Goal: Information Seeking & Learning: Learn about a topic

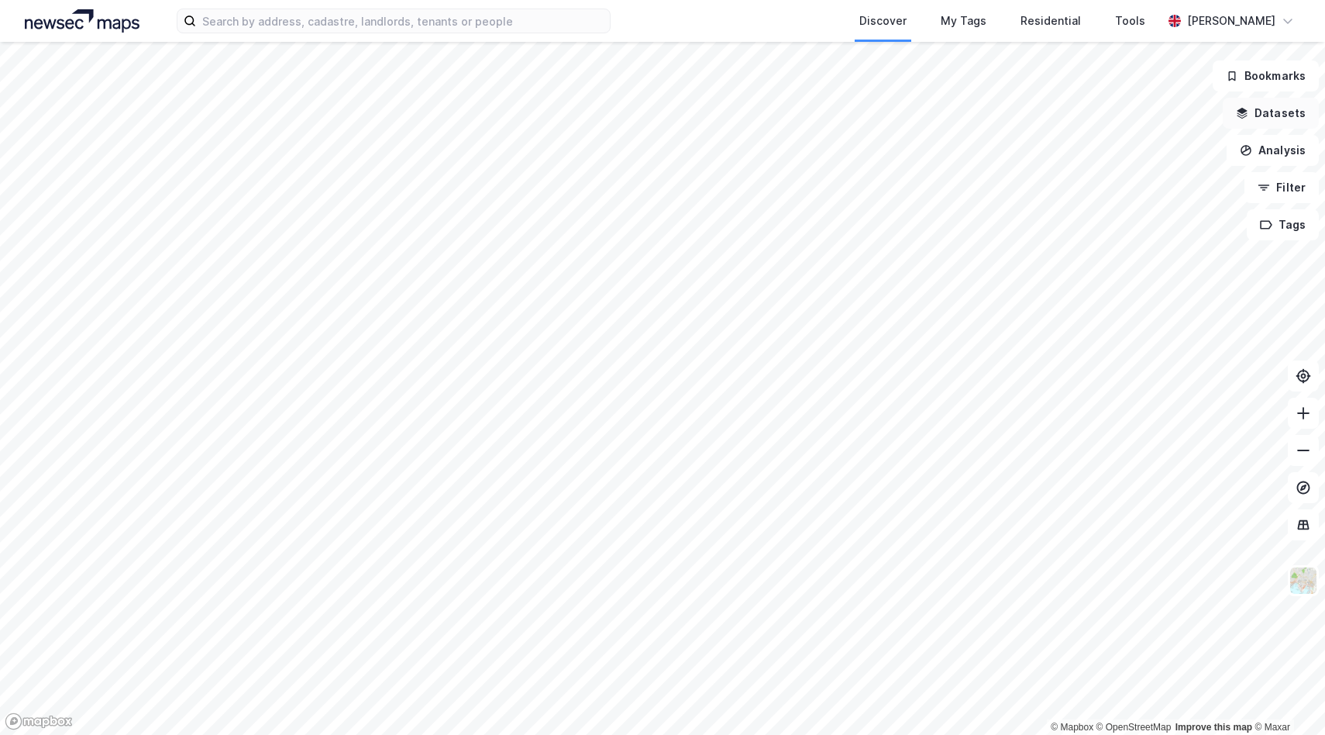
click at [1288, 124] on button "Datasets" at bounding box center [1271, 113] width 96 height 31
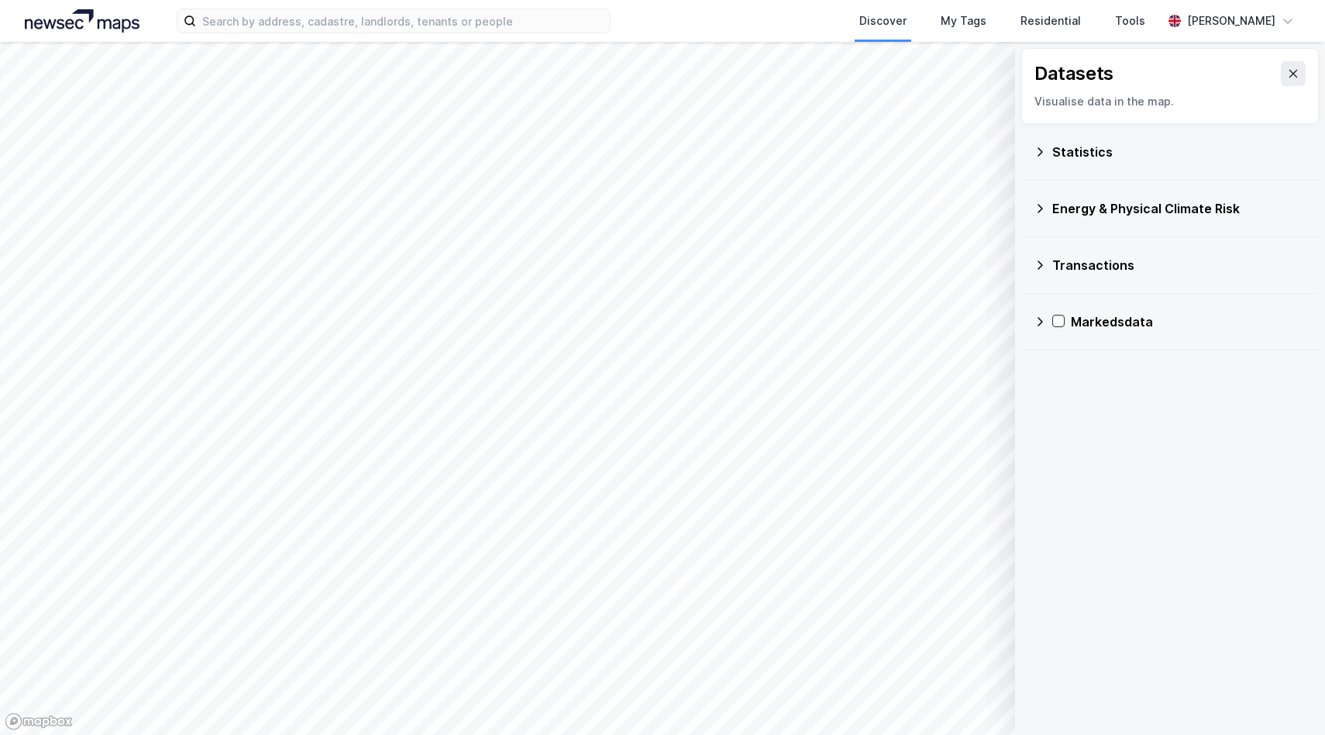
click at [1040, 270] on div "Transactions" at bounding box center [1170, 264] width 273 height 37
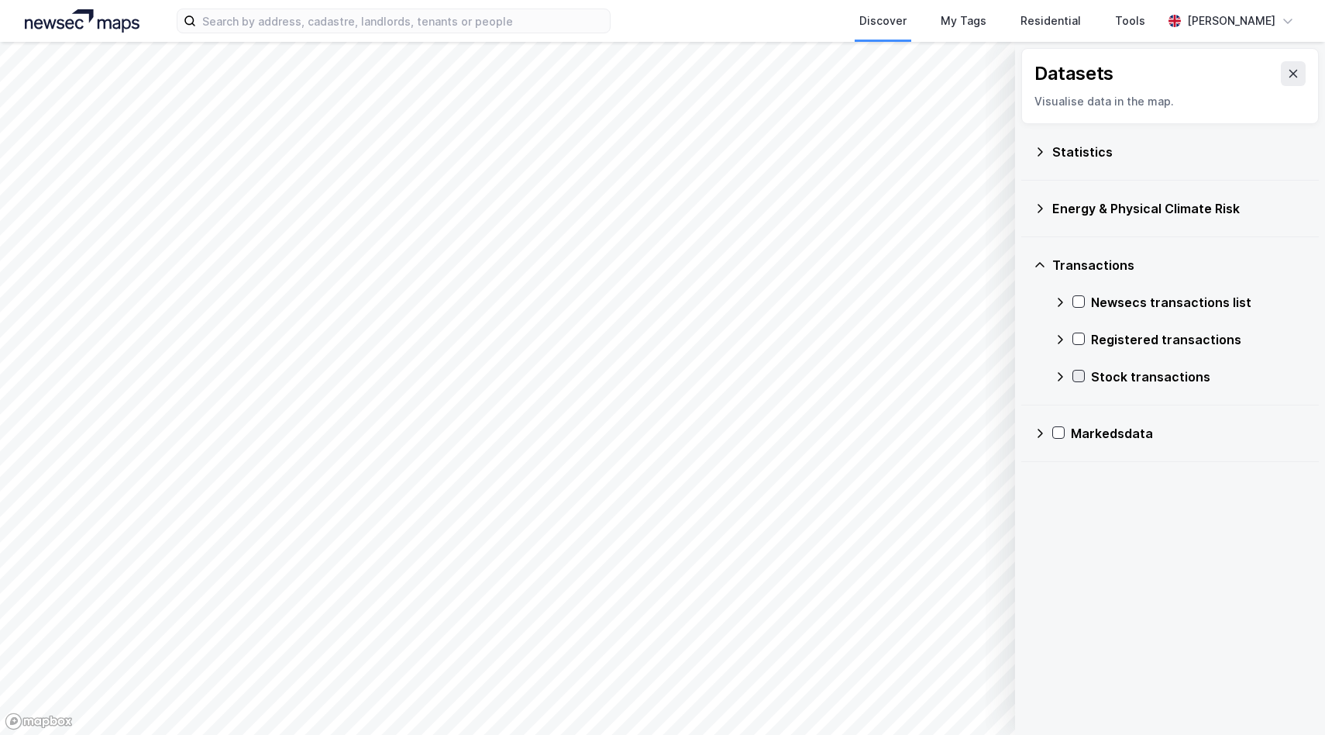
click at [1080, 378] on icon at bounding box center [1078, 375] width 11 height 11
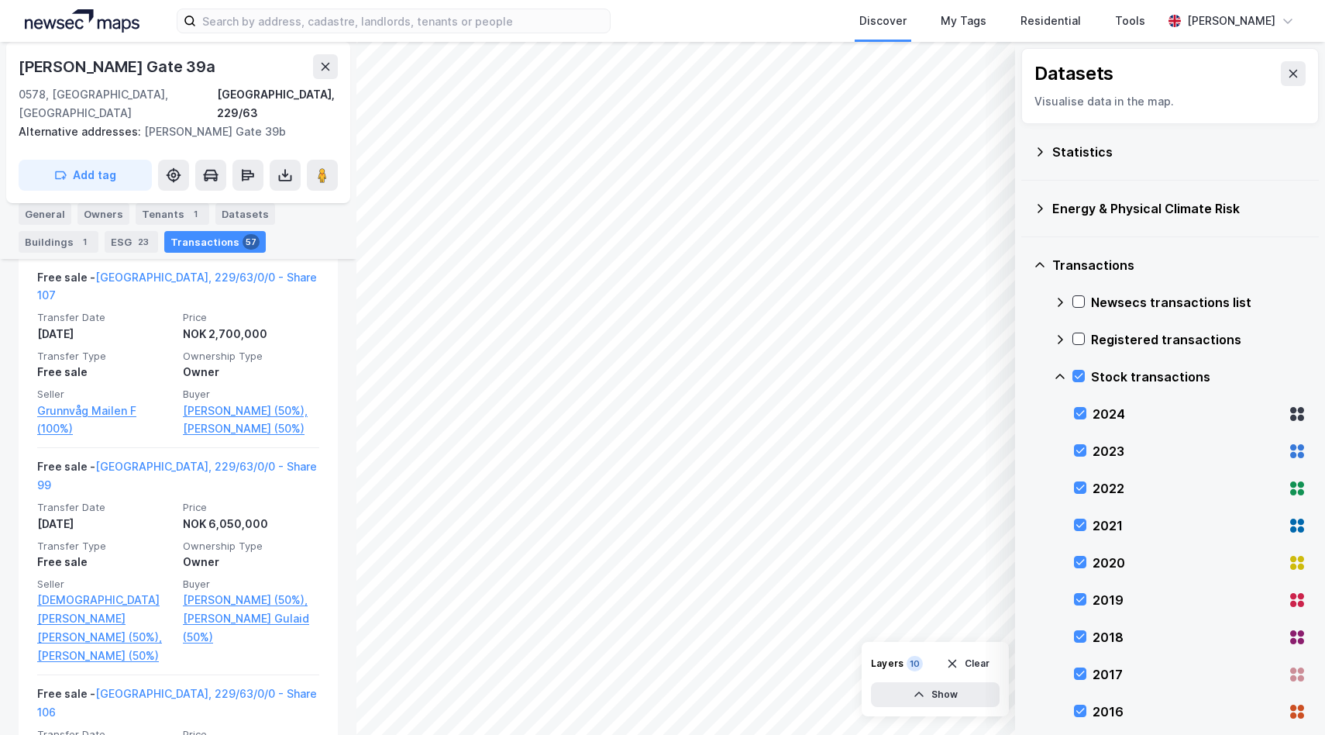
scroll to position [1582, 0]
click at [1044, 210] on icon at bounding box center [1040, 208] width 12 height 12
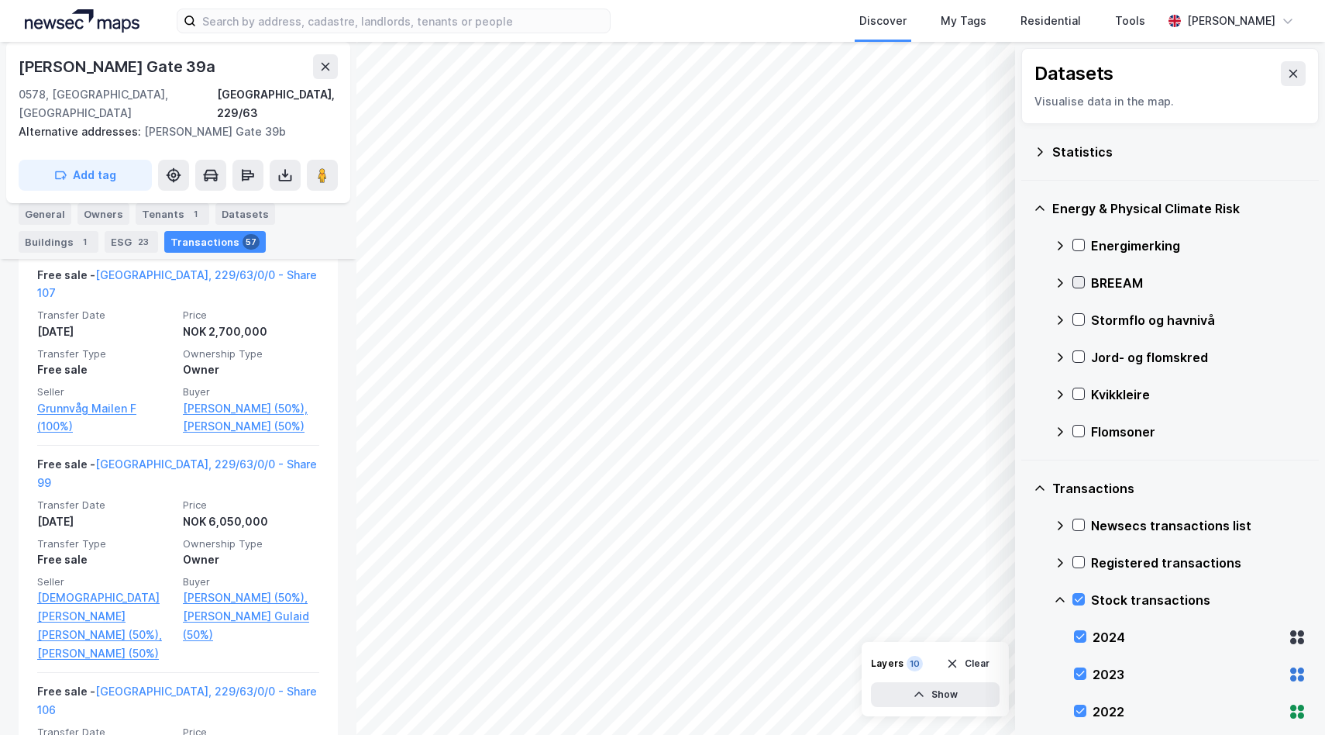
click at [1080, 287] on icon at bounding box center [1078, 282] width 11 height 11
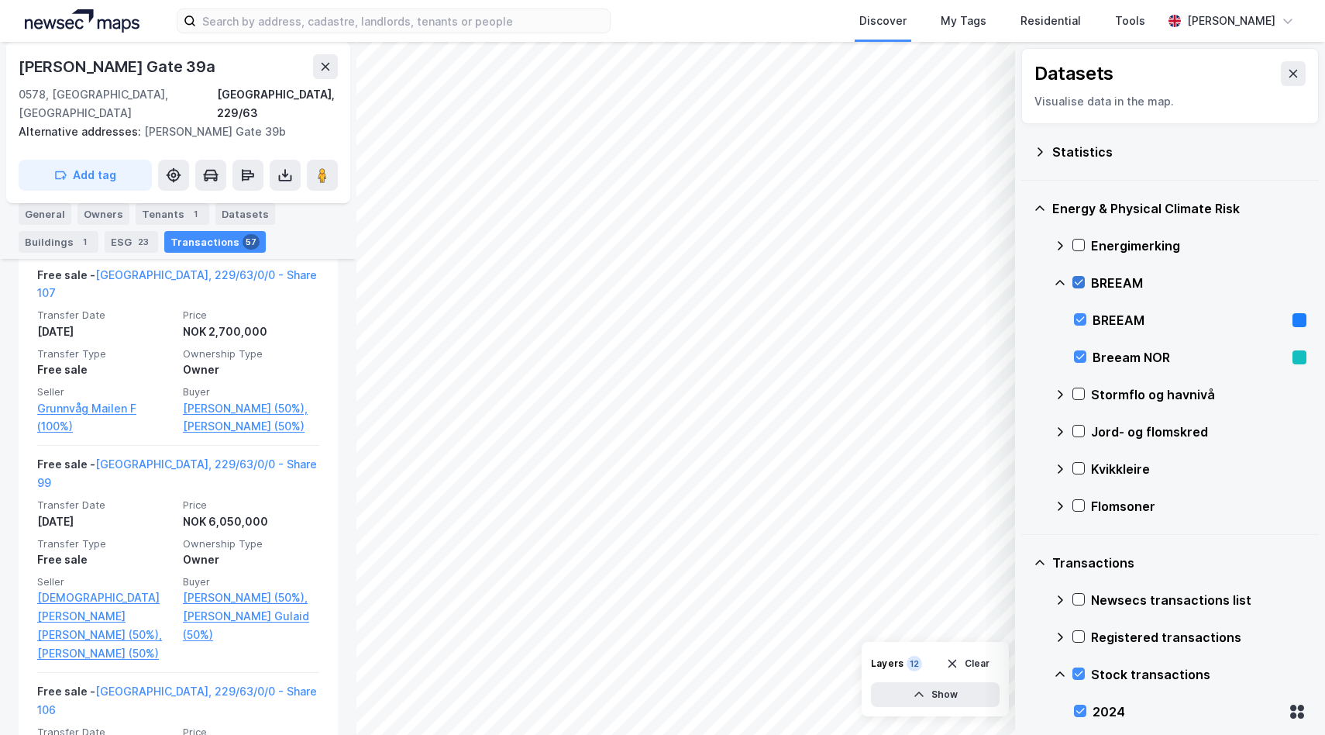
click at [1080, 287] on icon at bounding box center [1078, 282] width 11 height 11
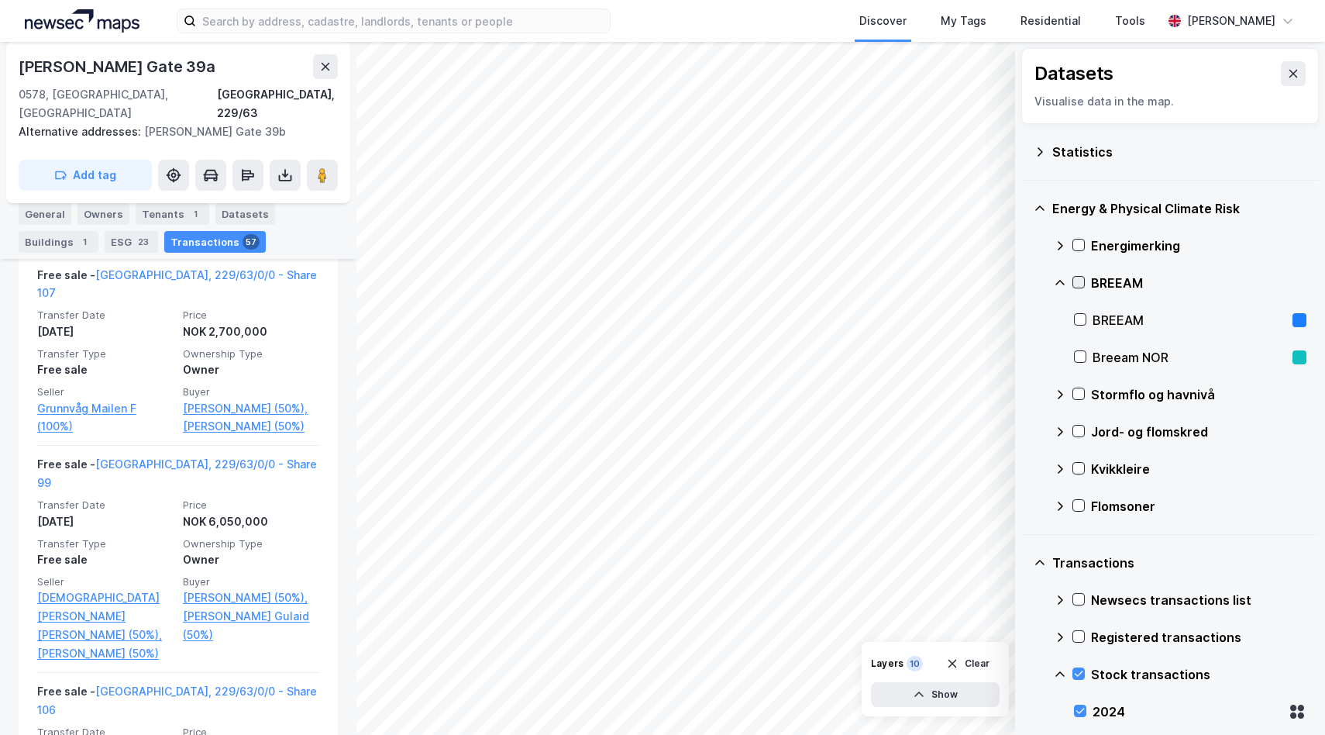
click at [1080, 287] on icon at bounding box center [1078, 282] width 11 height 11
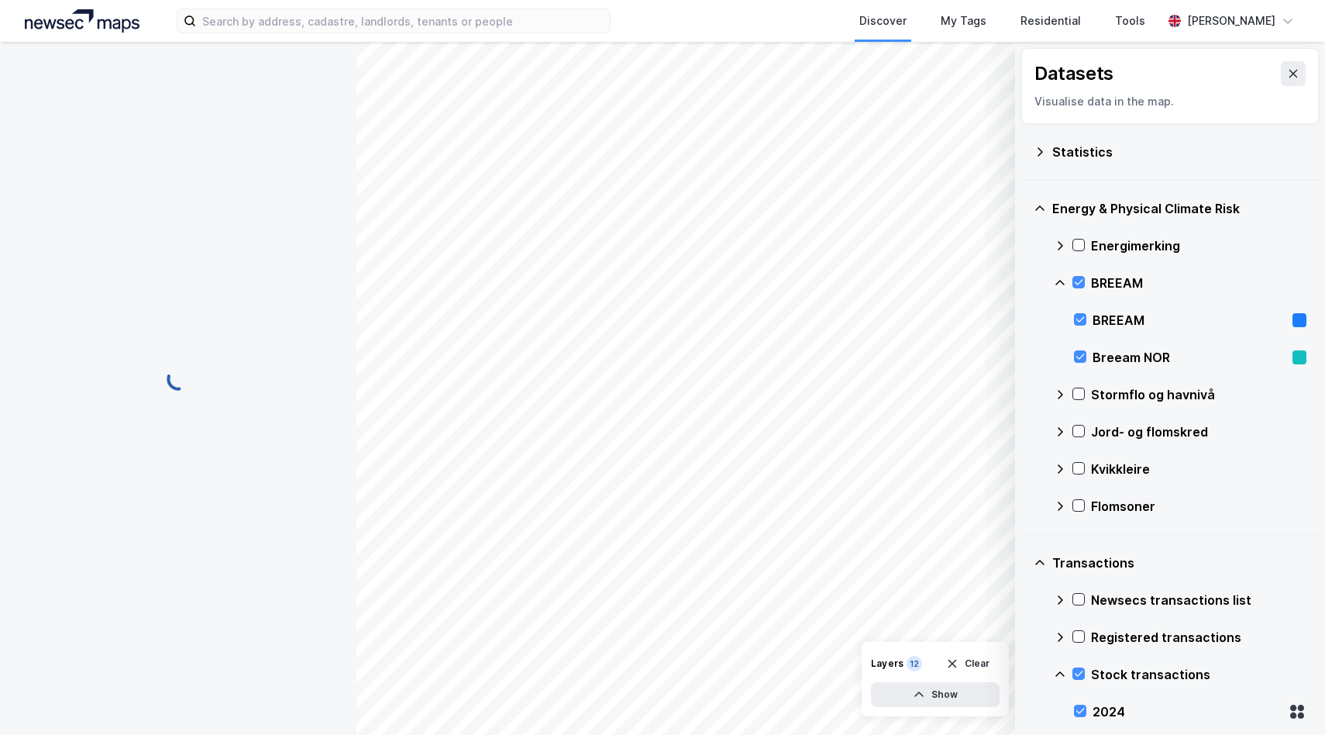
scroll to position [0, 0]
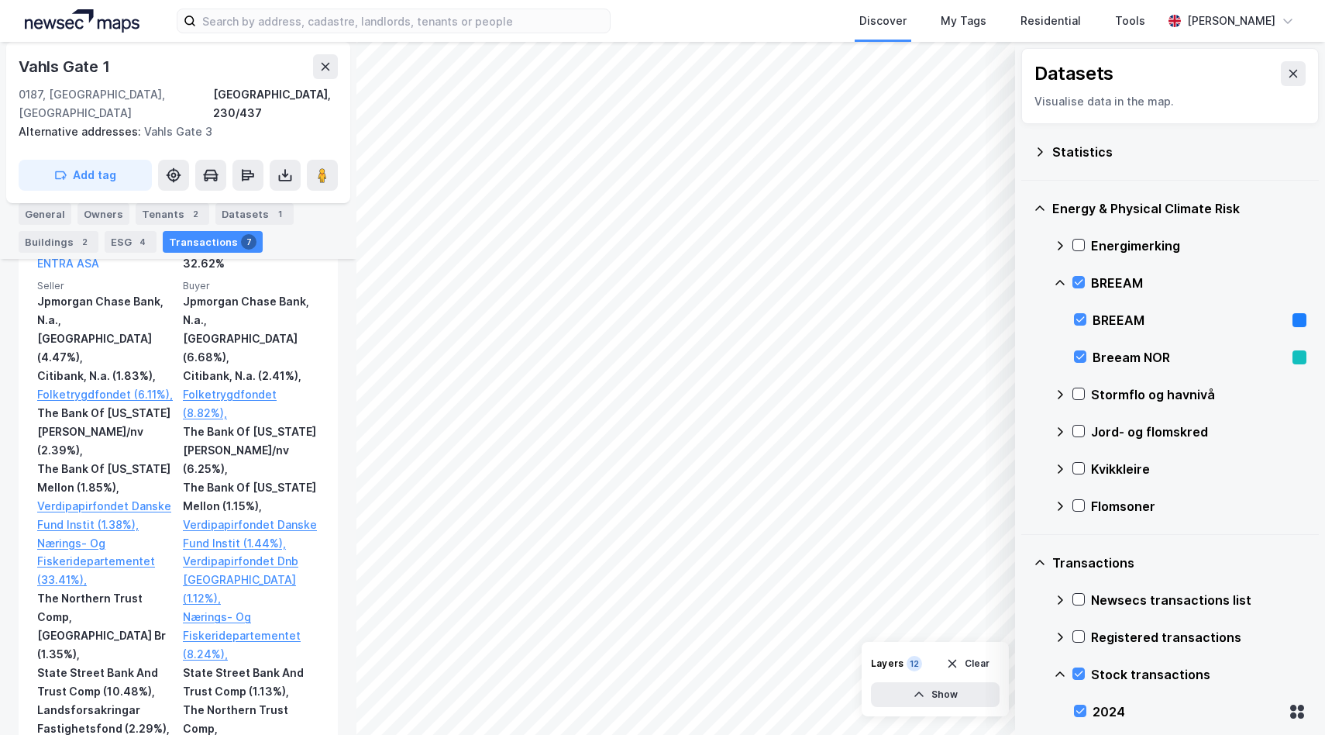
scroll to position [3203, 0]
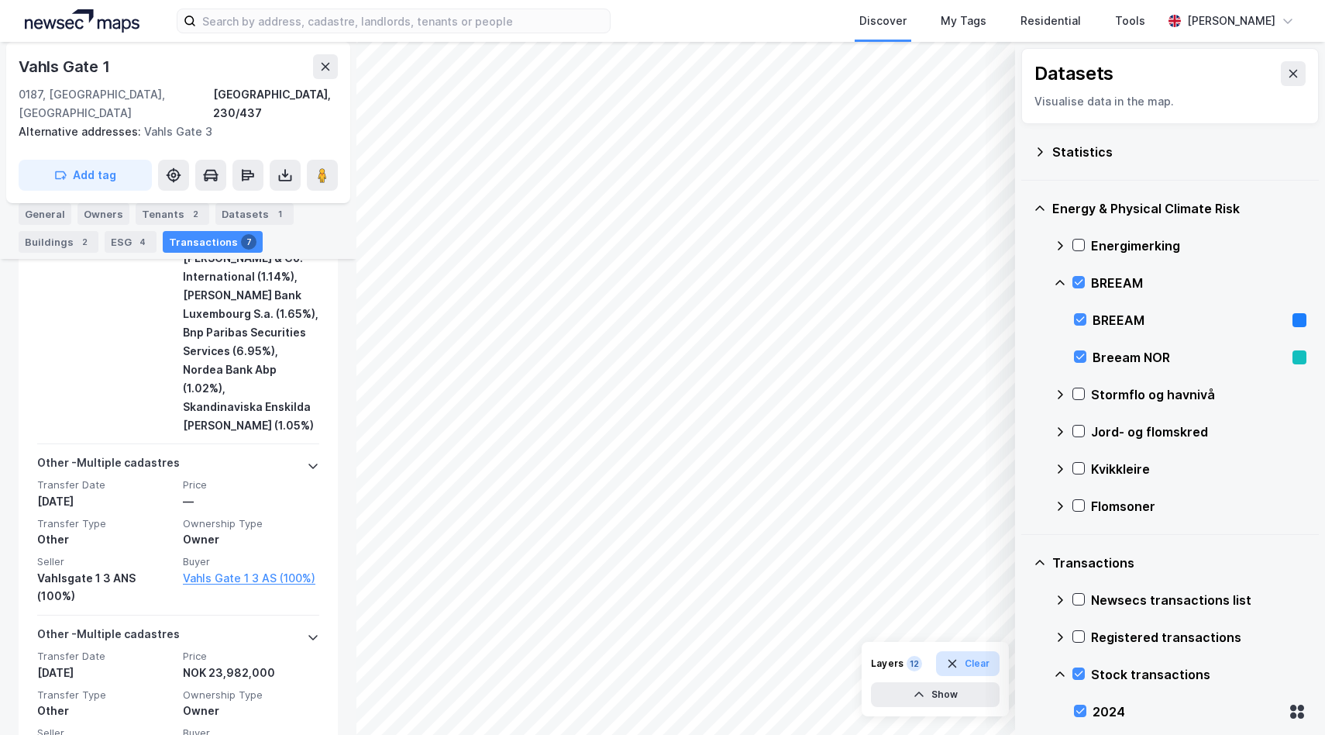
click at [970, 667] on button "Clear" at bounding box center [968, 663] width 64 height 25
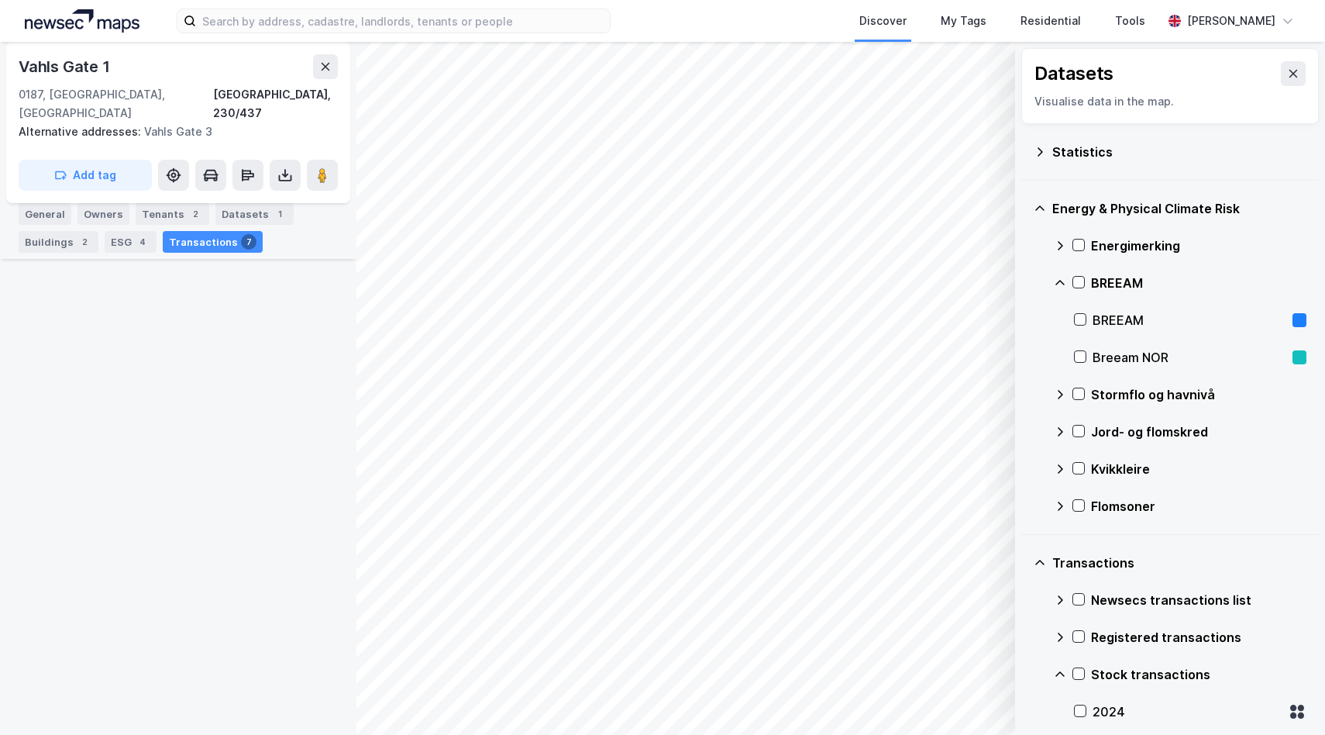
scroll to position [0, 0]
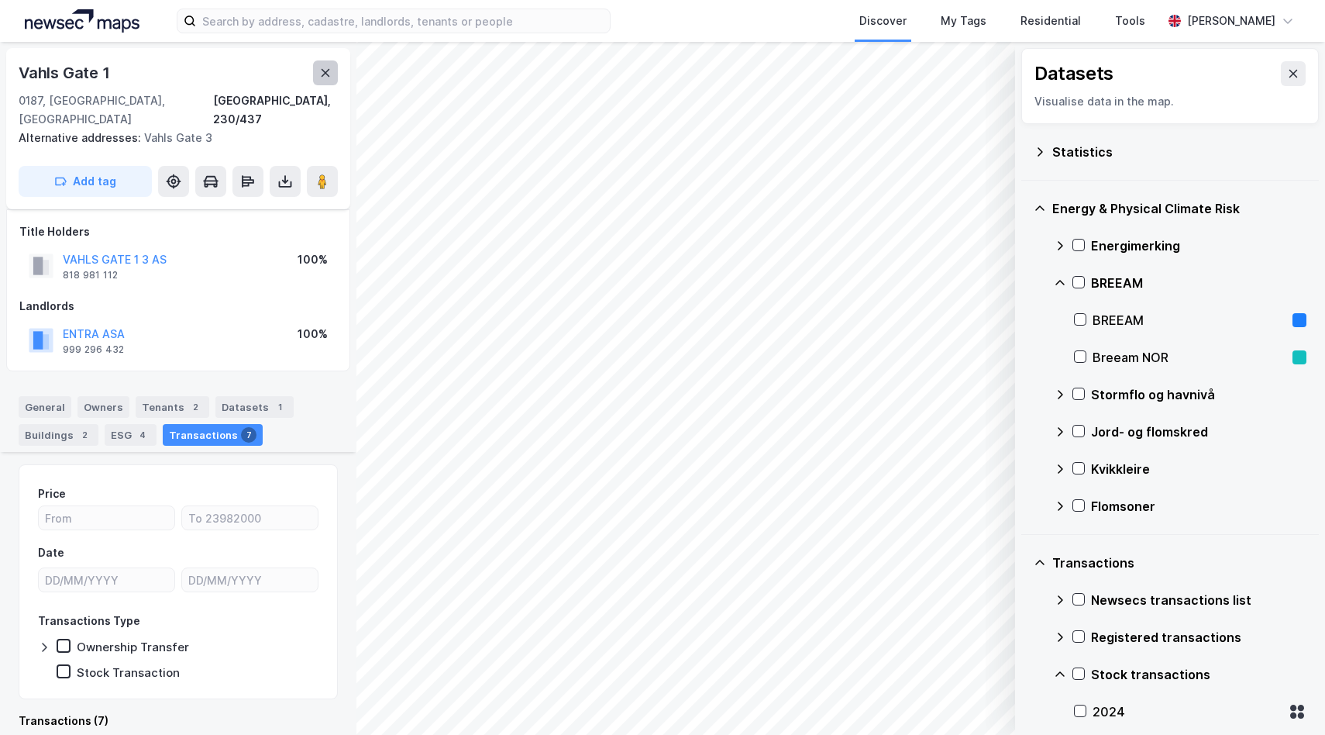
click at [329, 74] on icon at bounding box center [325, 73] width 12 height 12
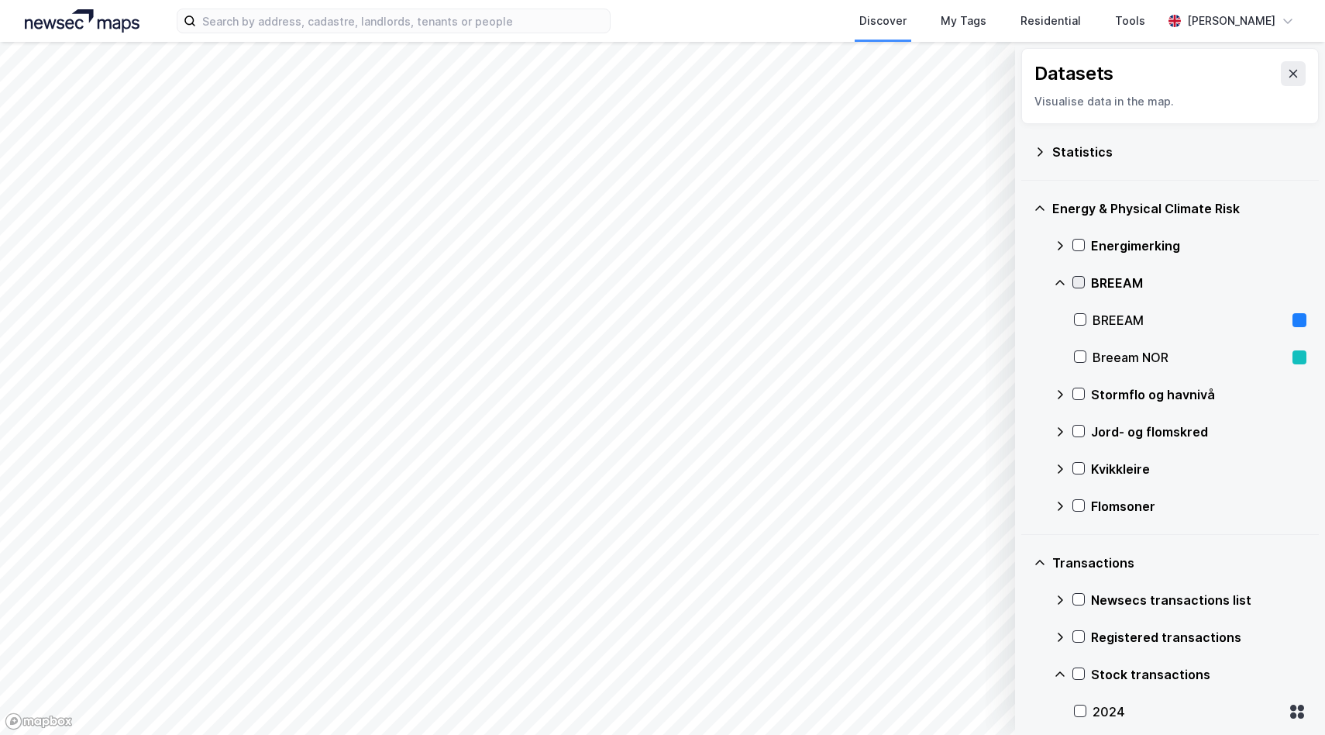
click at [1078, 277] on icon at bounding box center [1078, 282] width 11 height 11
click at [1079, 274] on div "BREEAM" at bounding box center [1180, 282] width 253 height 37
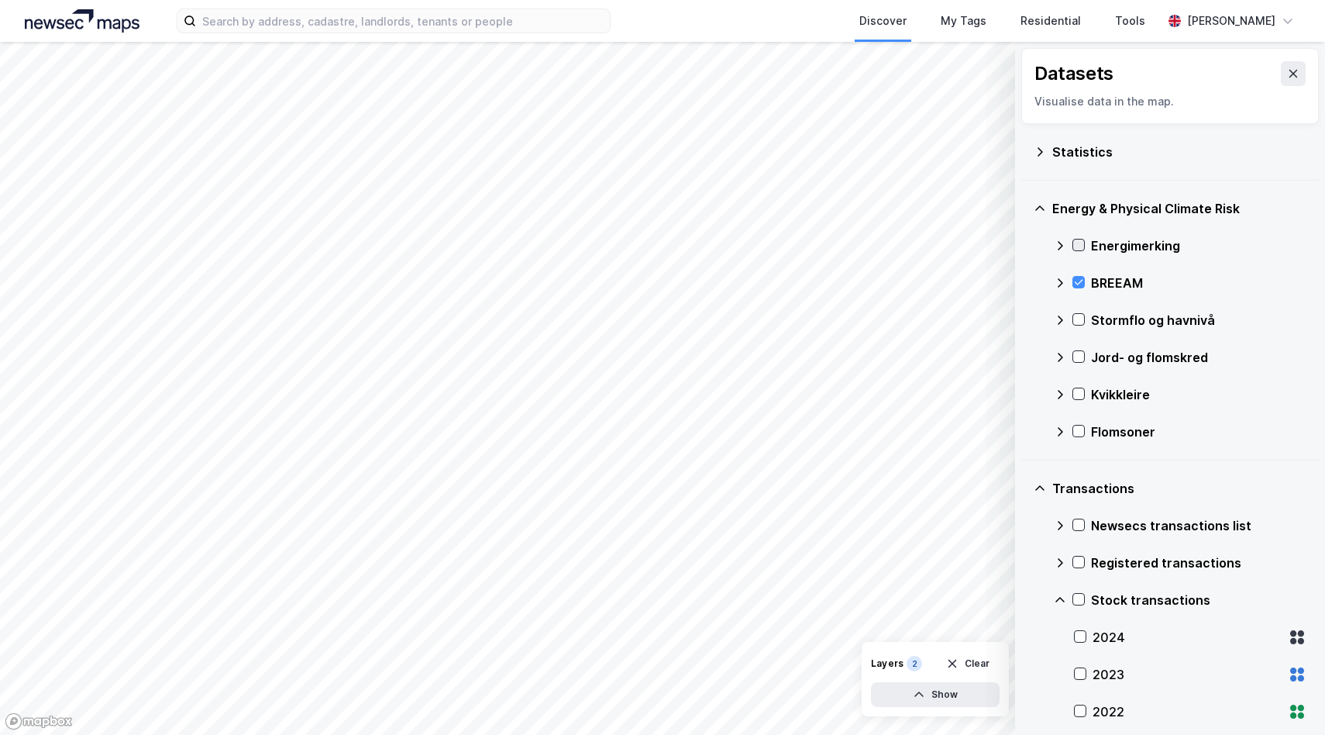
click at [1081, 246] on icon at bounding box center [1078, 244] width 11 height 11
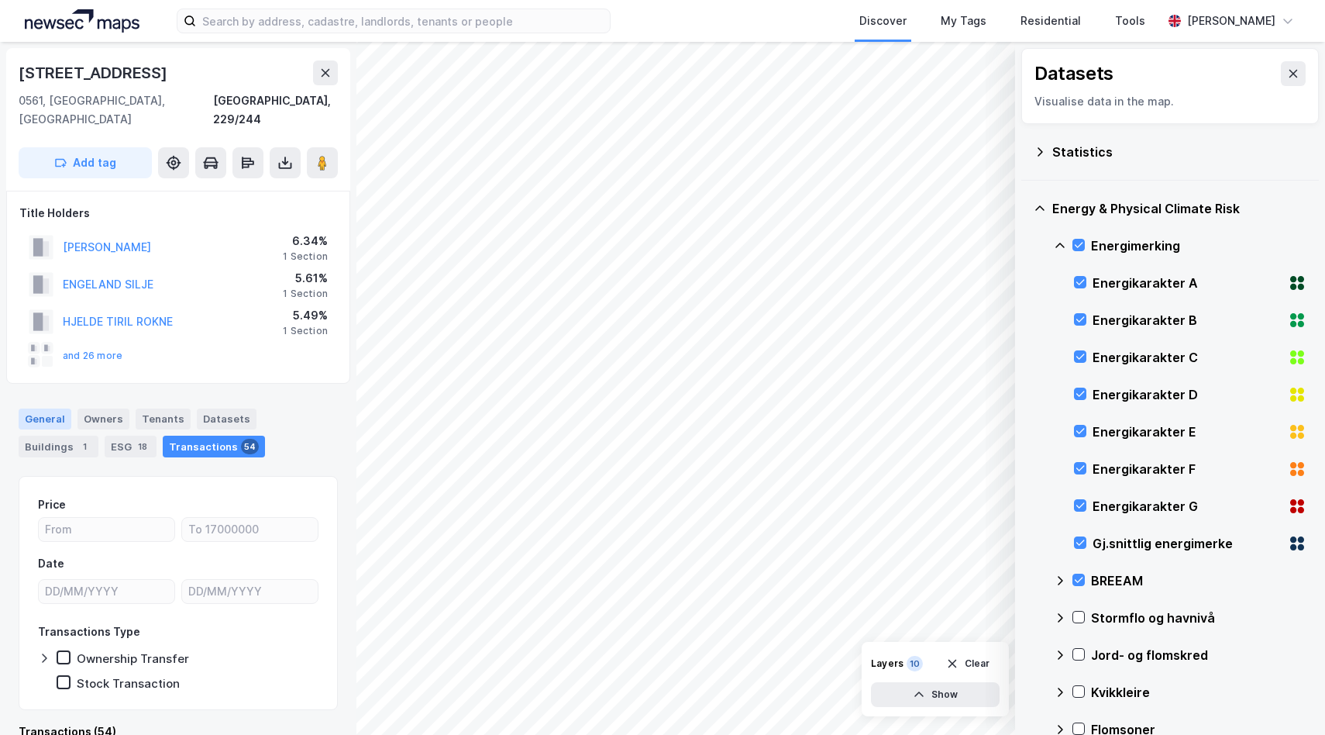
click at [42, 408] on div "General" at bounding box center [45, 418] width 53 height 20
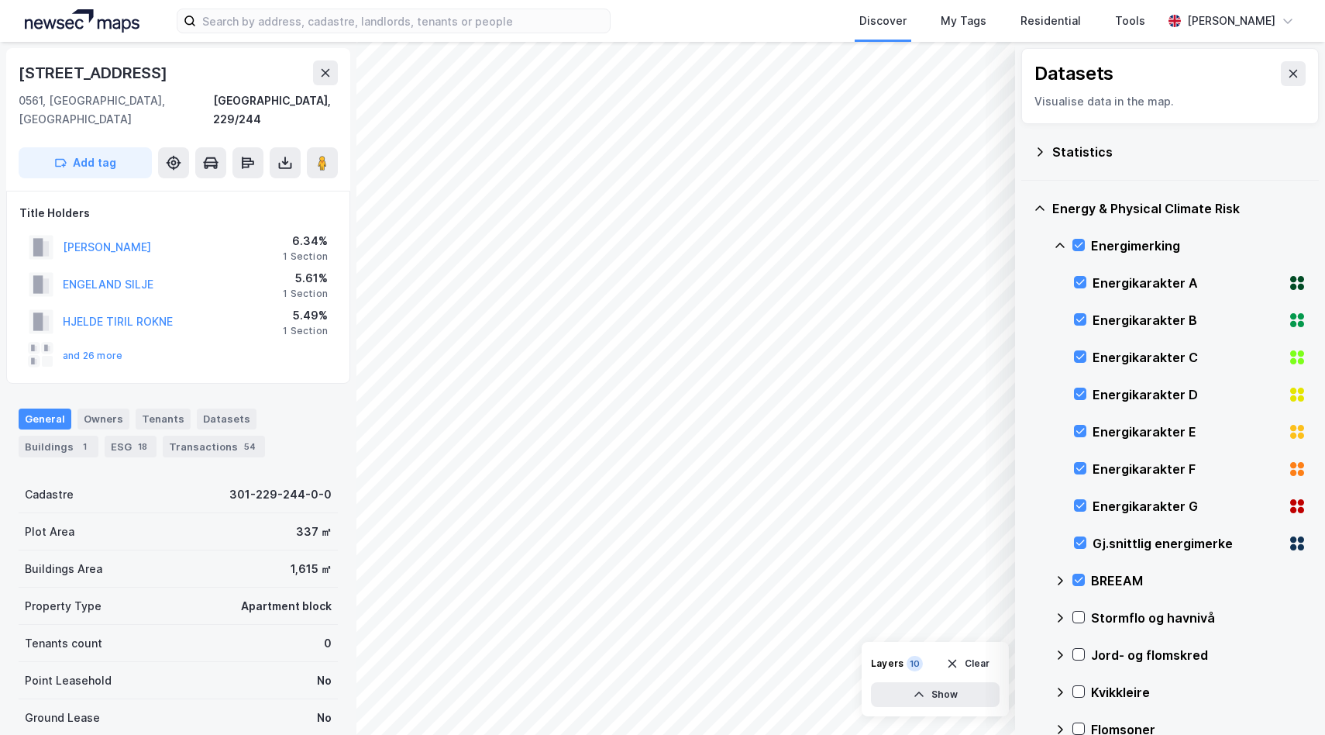
click at [1041, 212] on icon at bounding box center [1040, 208] width 12 height 12
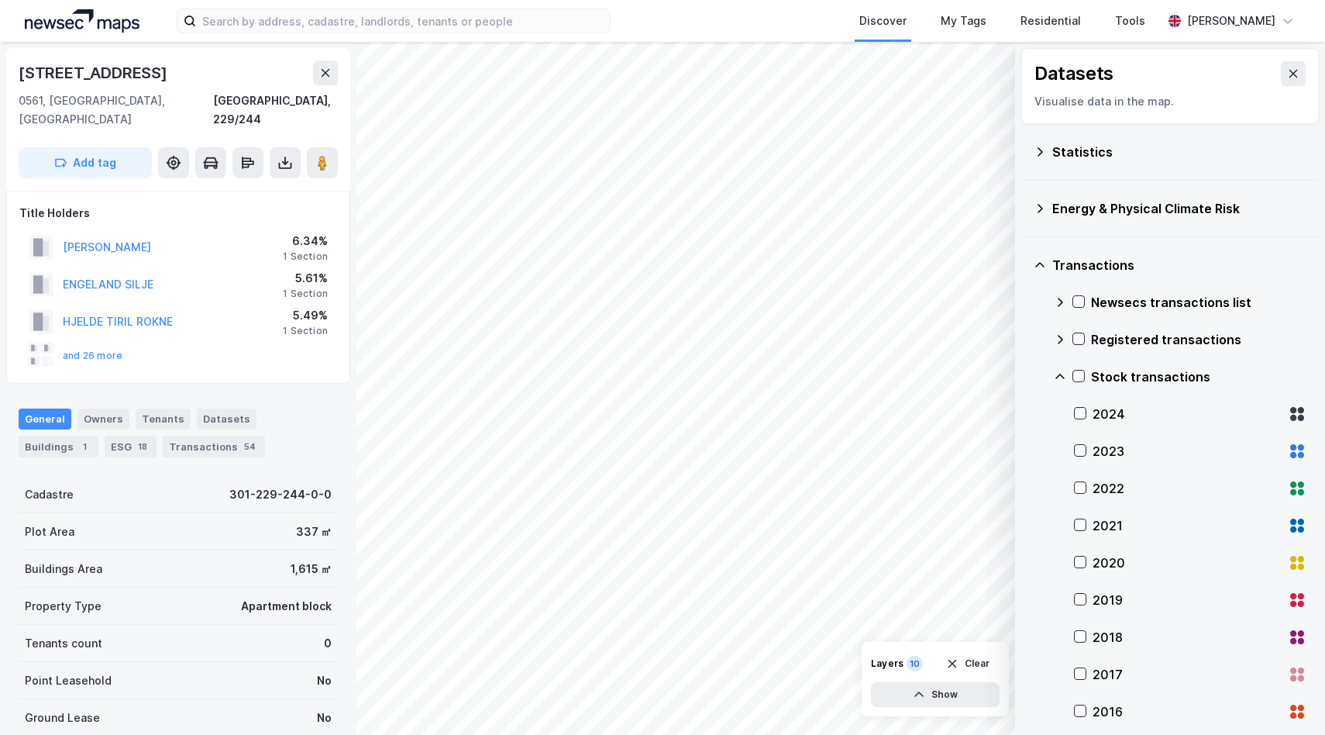
scroll to position [105, 0]
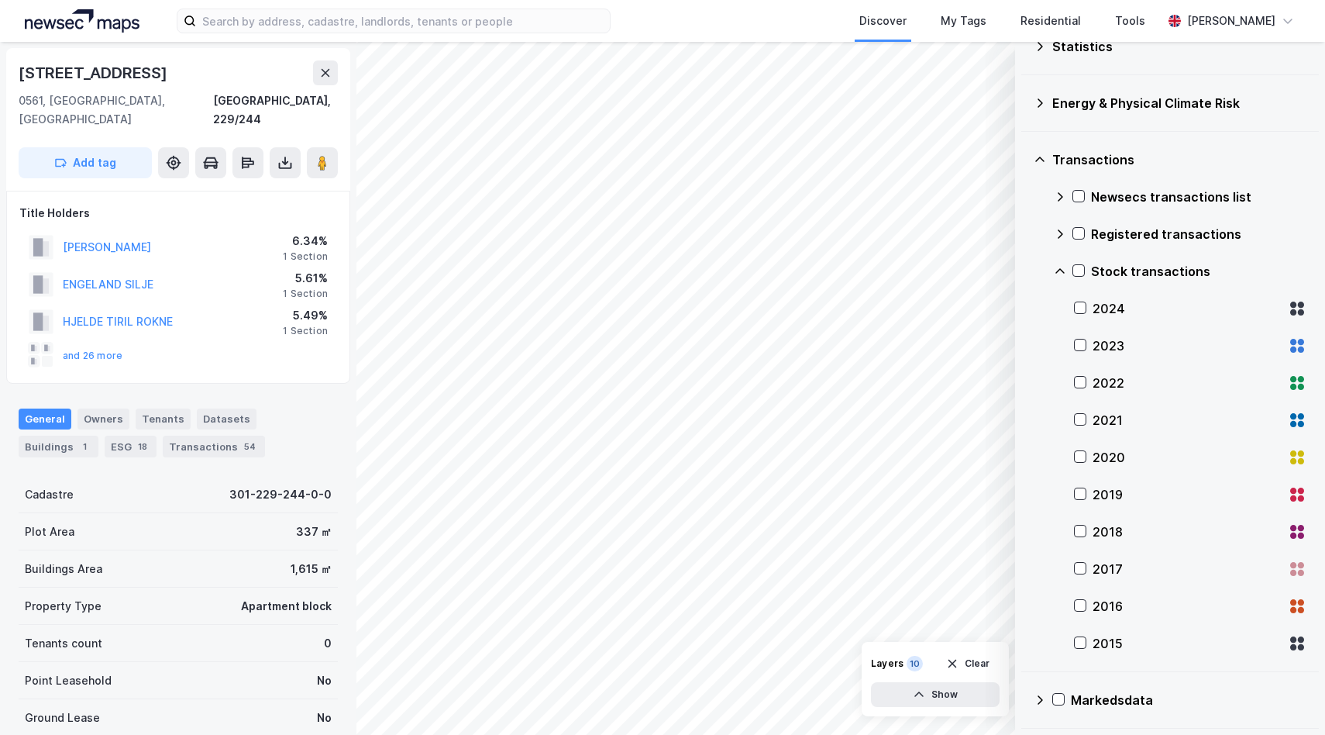
click at [1043, 161] on icon at bounding box center [1039, 159] width 9 height 5
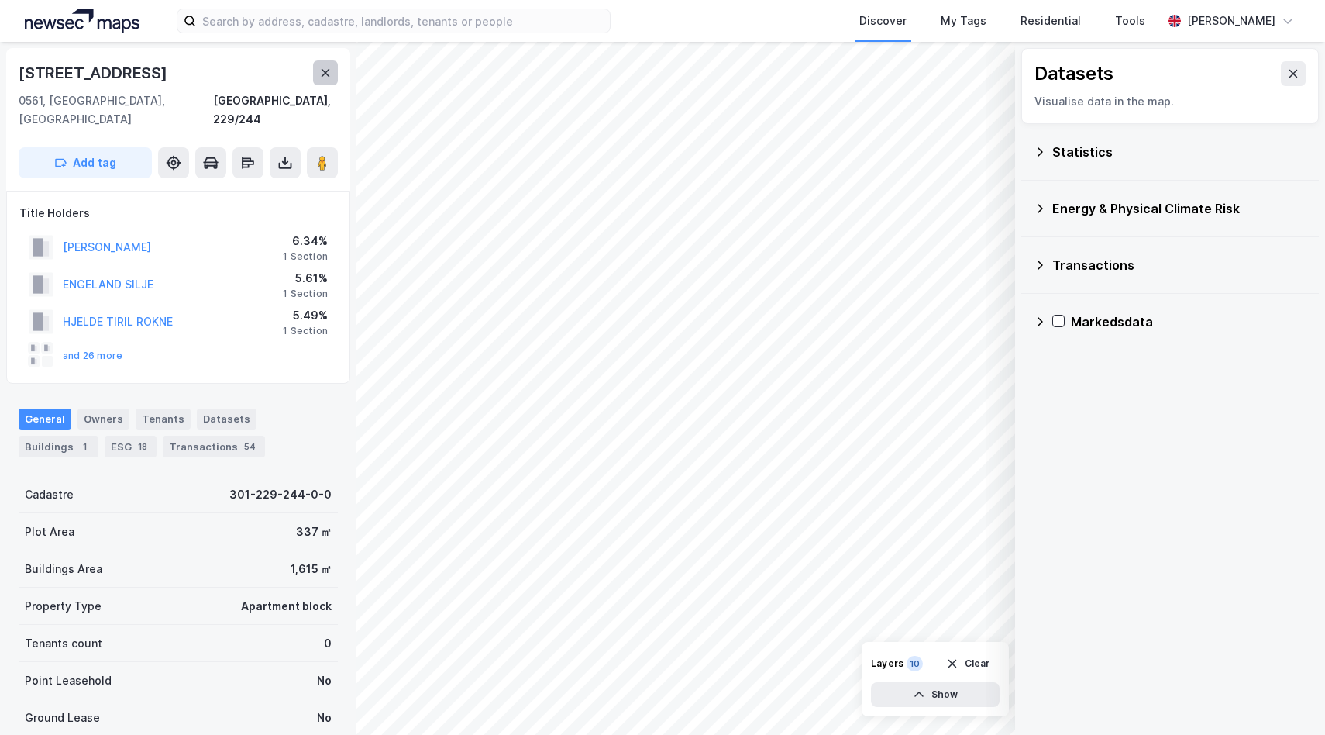
click at [332, 71] on button at bounding box center [325, 72] width 25 height 25
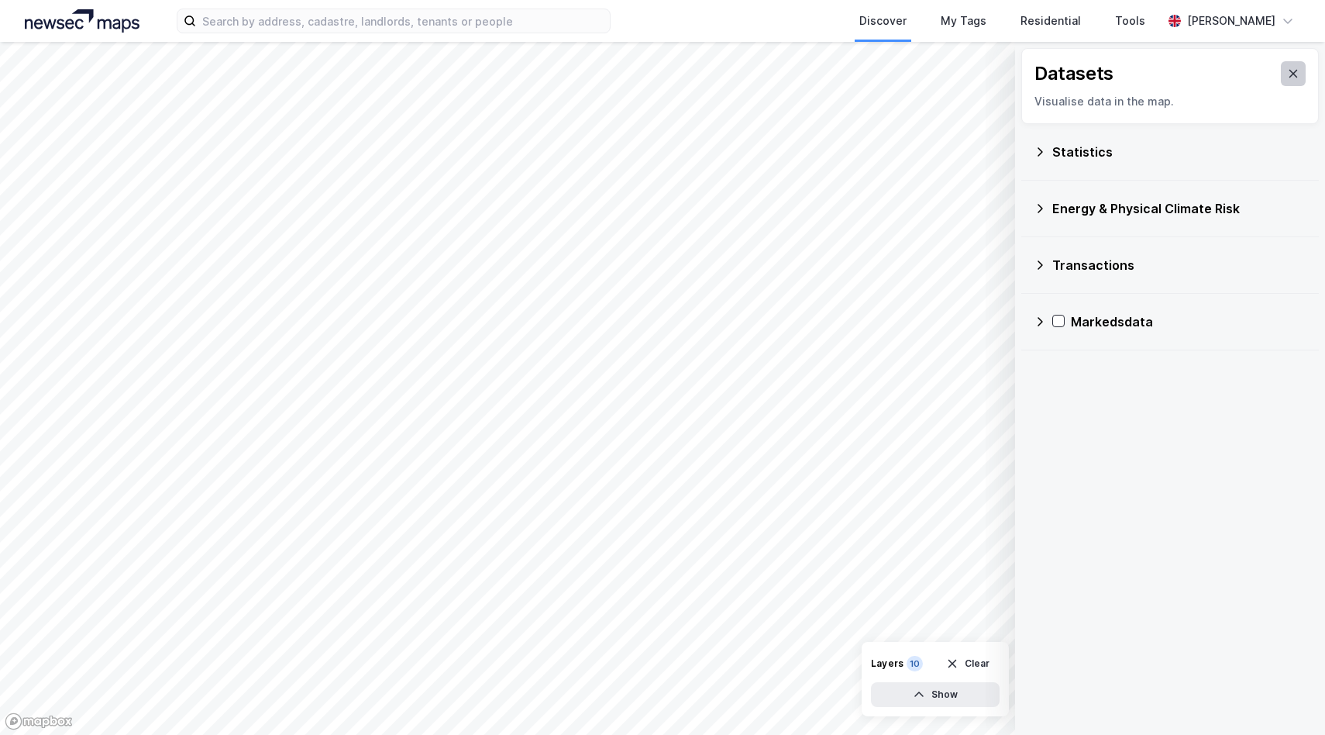
click at [1297, 78] on icon at bounding box center [1293, 73] width 12 height 12
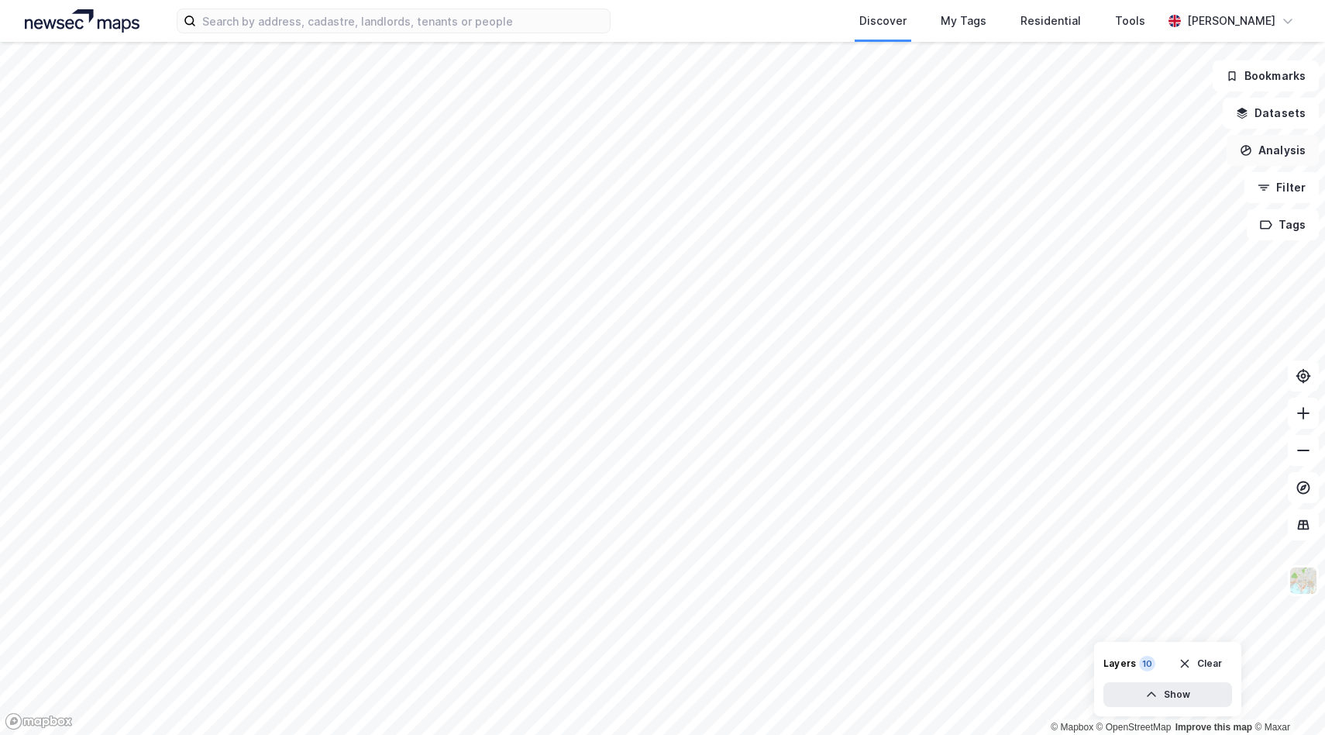
click at [1291, 146] on button "Analysis" at bounding box center [1273, 150] width 92 height 31
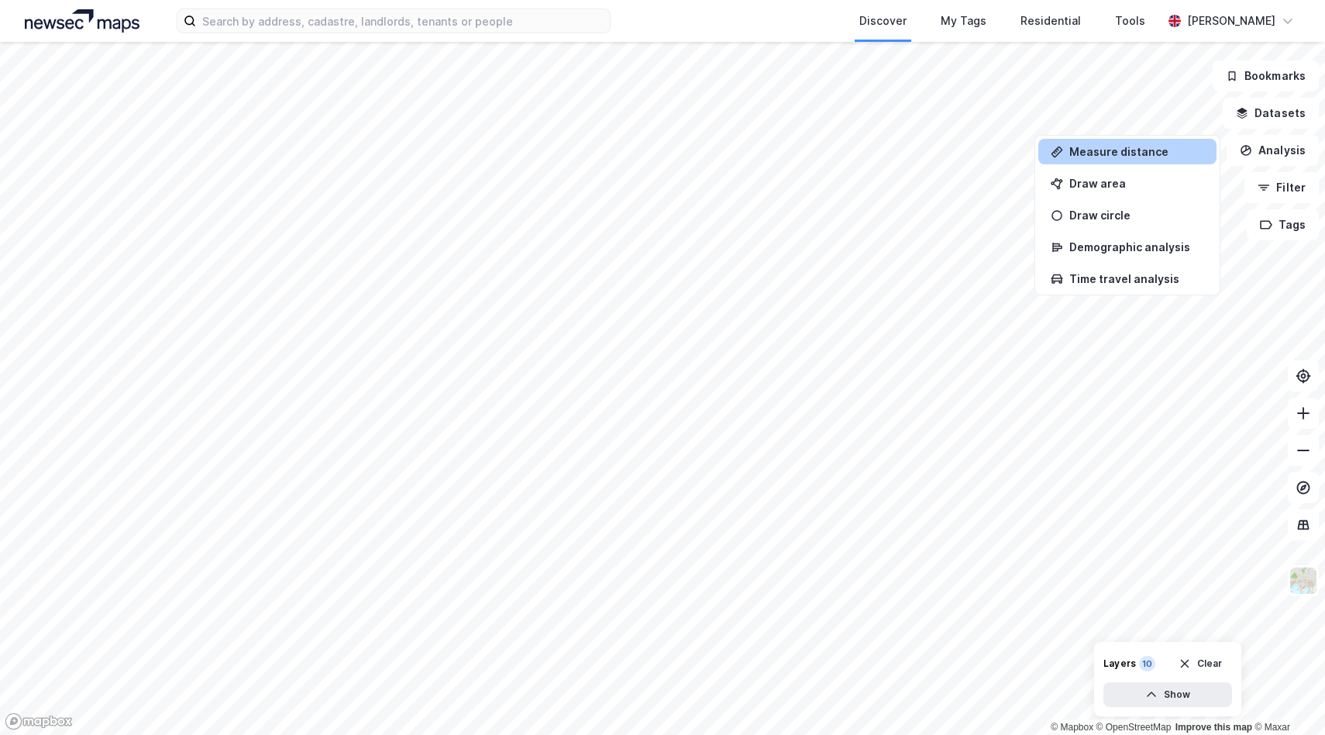
click at [1169, 154] on div "Measure distance" at bounding box center [1137, 151] width 135 height 13
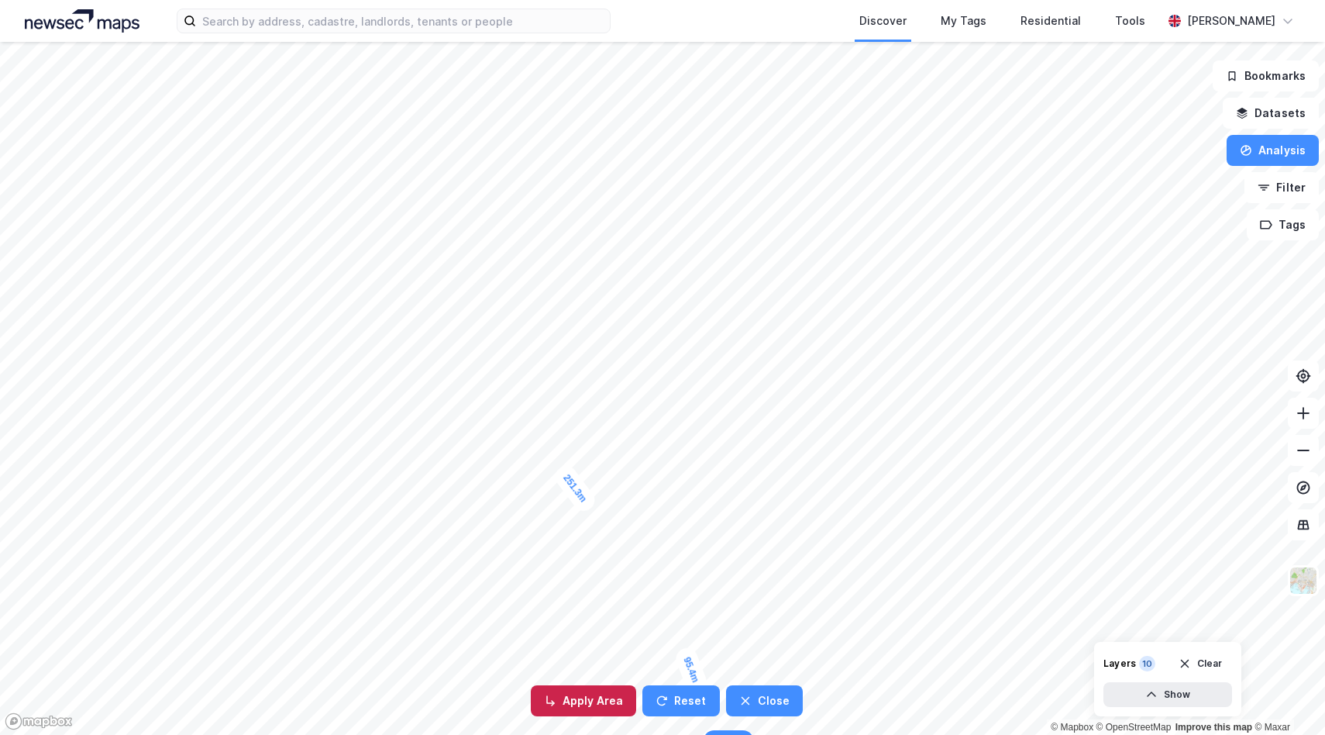
click at [618, 701] on button "Apply Area" at bounding box center [583, 700] width 105 height 31
click at [582, 494] on div "251.3m" at bounding box center [574, 488] width 47 height 53
drag, startPoint x: 582, startPoint y: 494, endPoint x: 650, endPoint y: 367, distance: 143.9
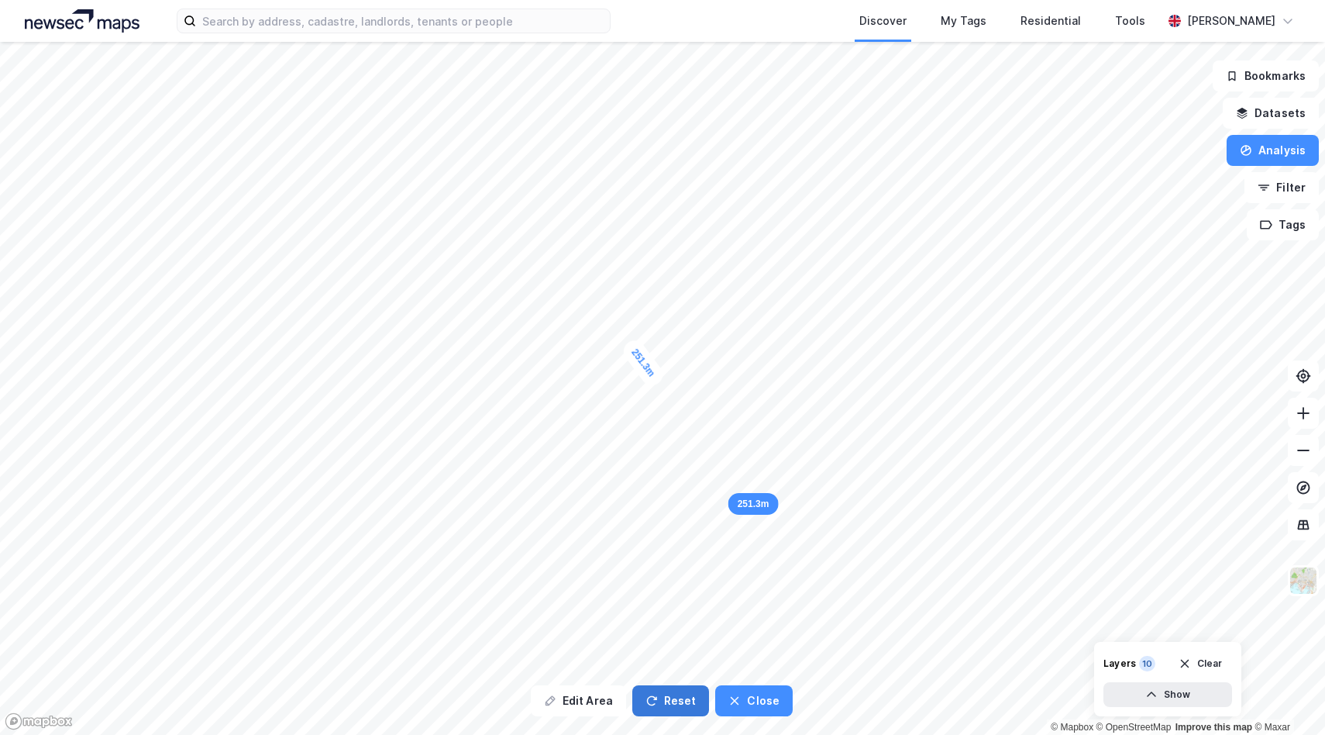
click at [684, 698] on button "Reset" at bounding box center [671, 700] width 78 height 31
click at [712, 700] on button "Close" at bounding box center [708, 700] width 78 height 31
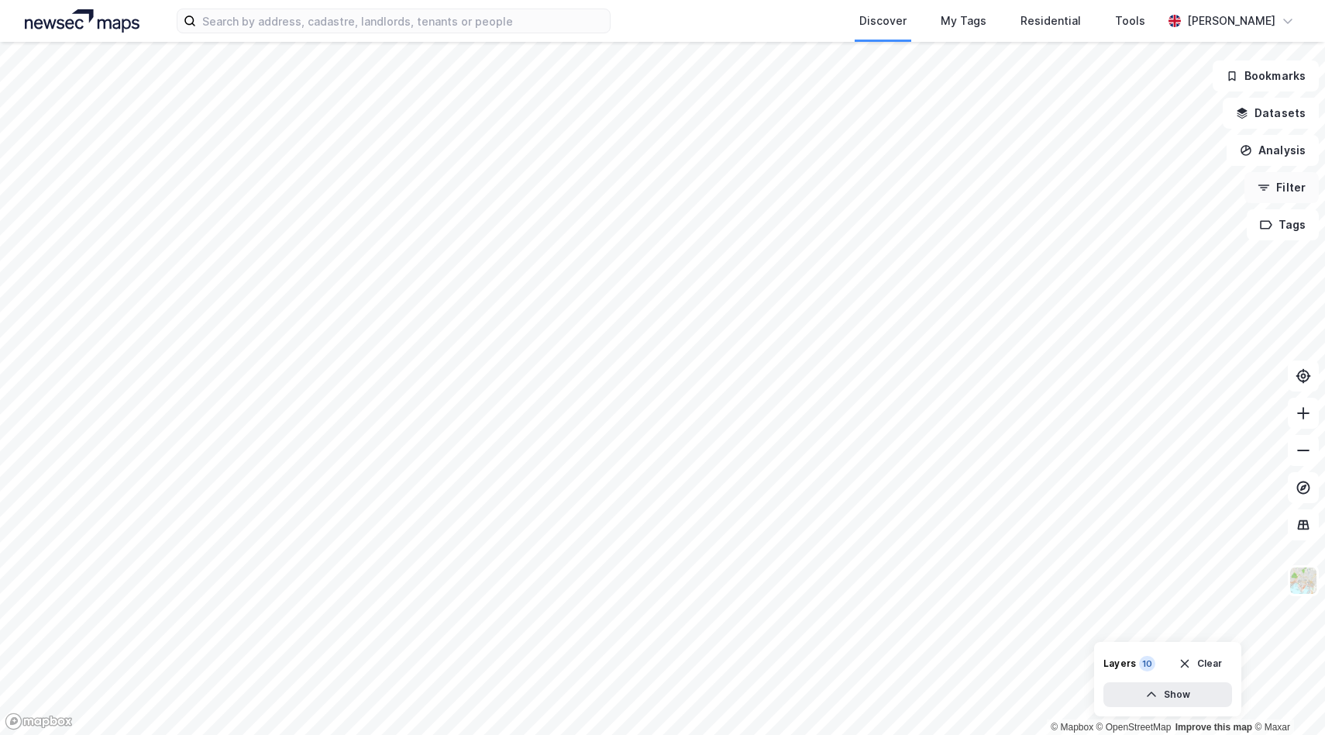
click at [1294, 186] on button "Filter" at bounding box center [1282, 187] width 74 height 31
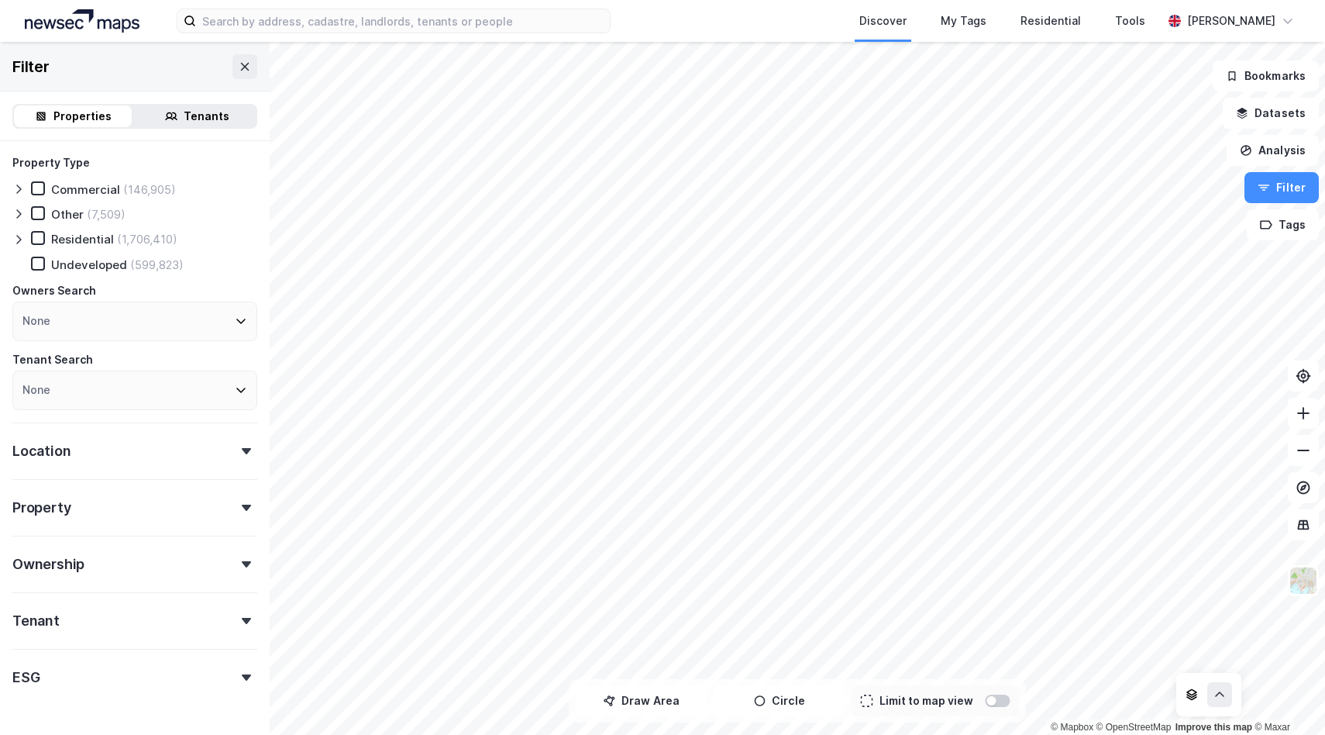
scroll to position [47, 0]
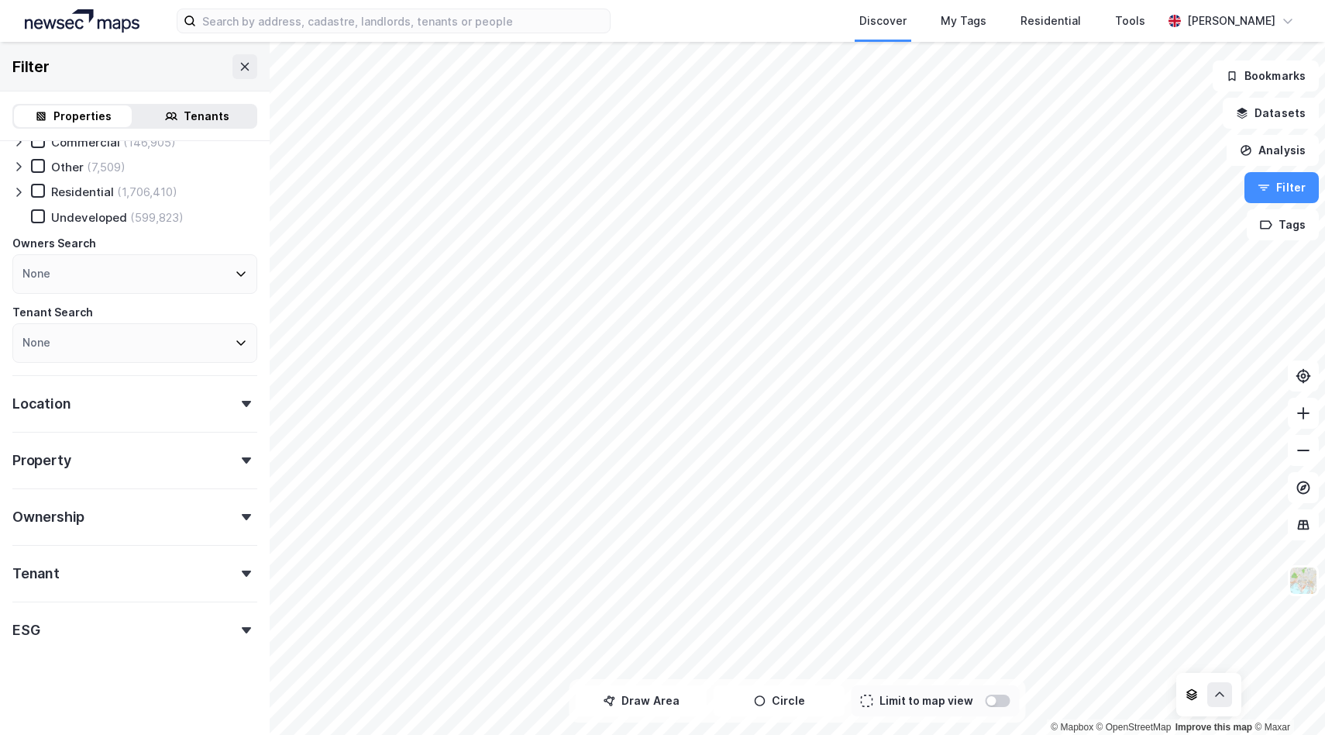
click at [233, 629] on div "ESG" at bounding box center [134, 623] width 245 height 44
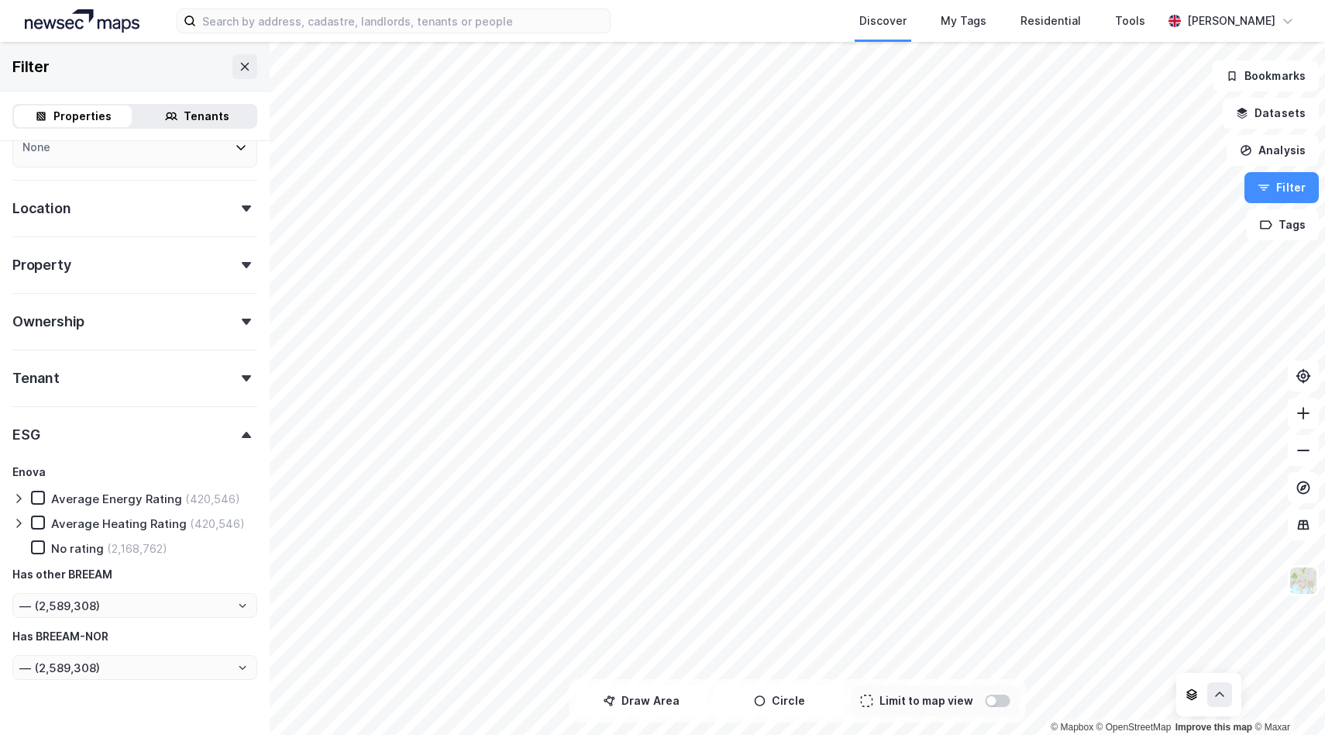
scroll to position [277, 0]
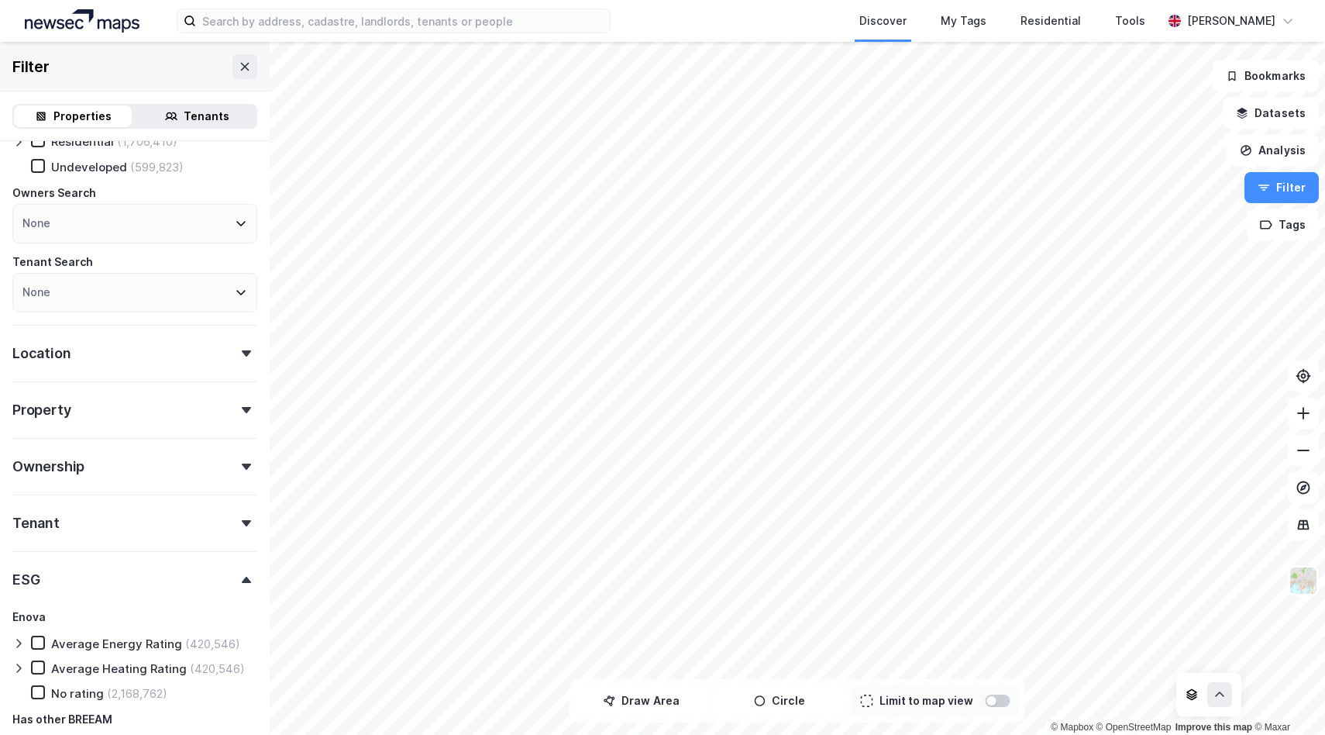
click at [242, 584] on div "ESG" at bounding box center [134, 573] width 245 height 44
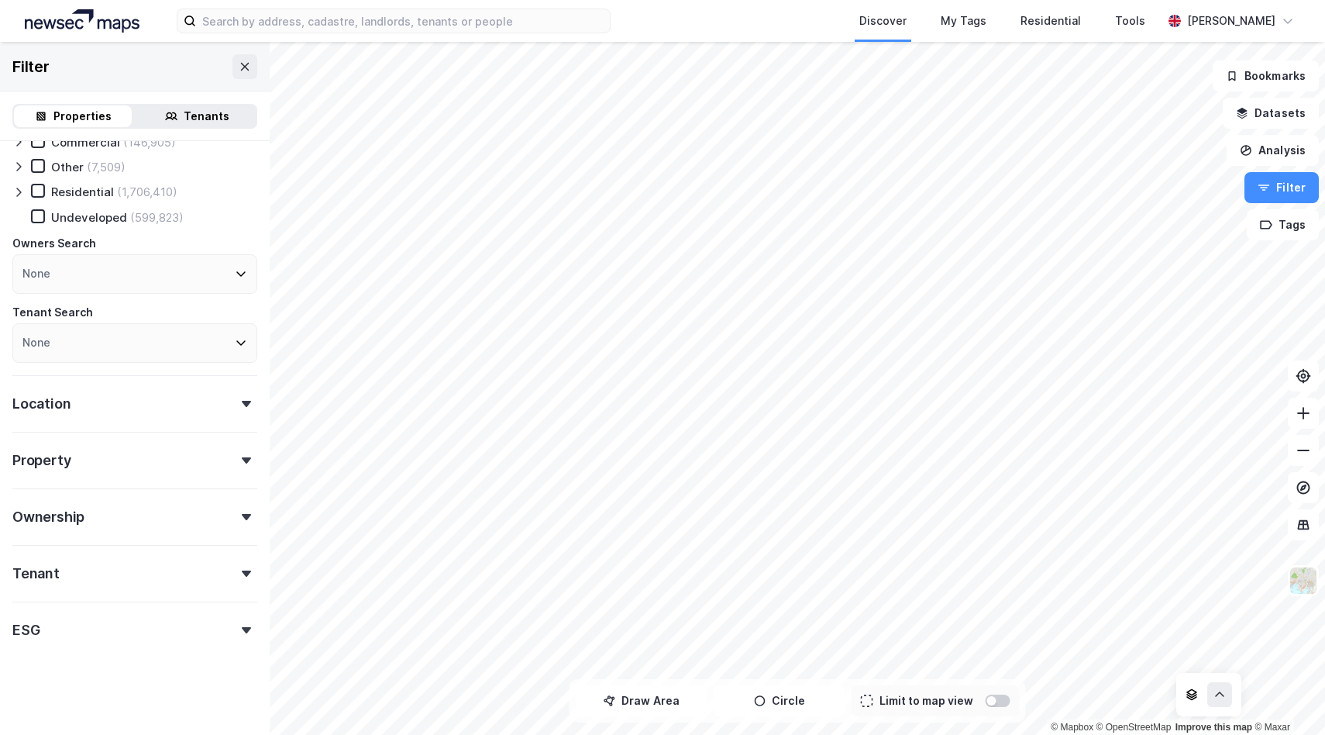
click at [245, 567] on div "Tenant" at bounding box center [134, 567] width 245 height 44
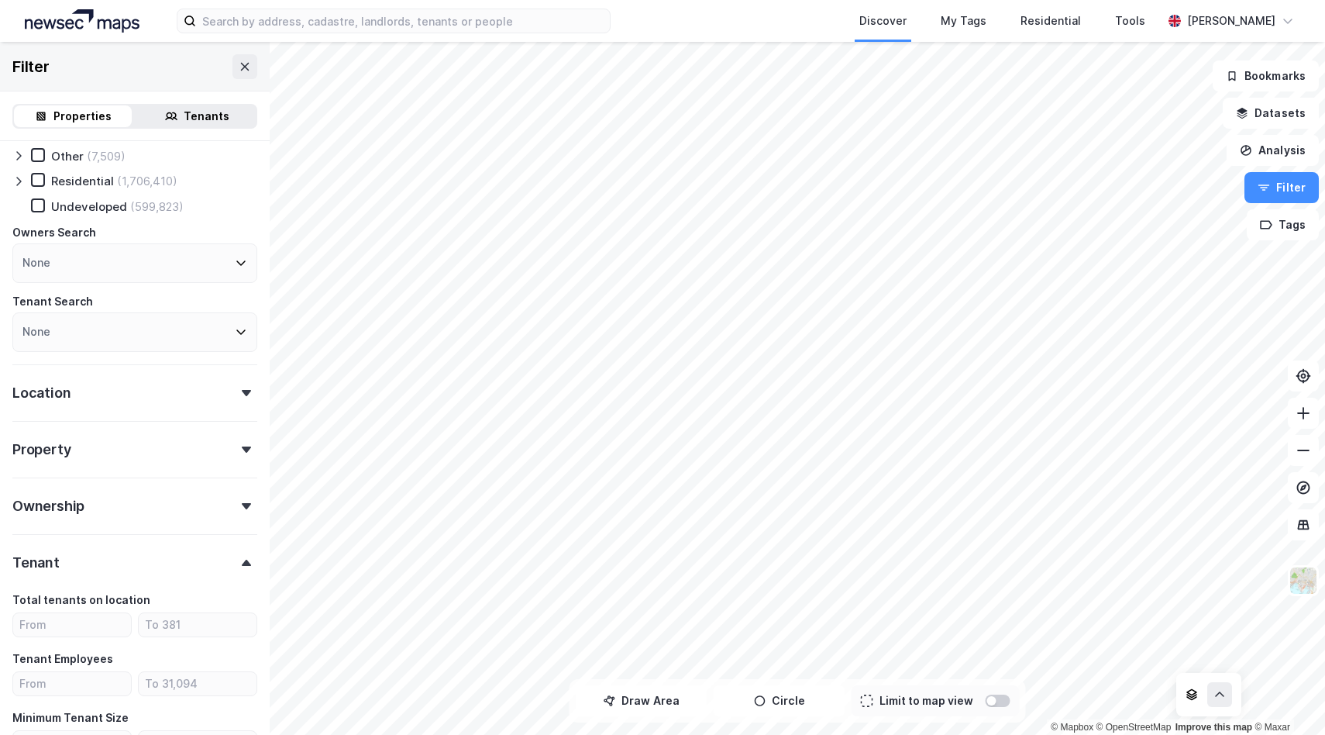
scroll to position [121, 0]
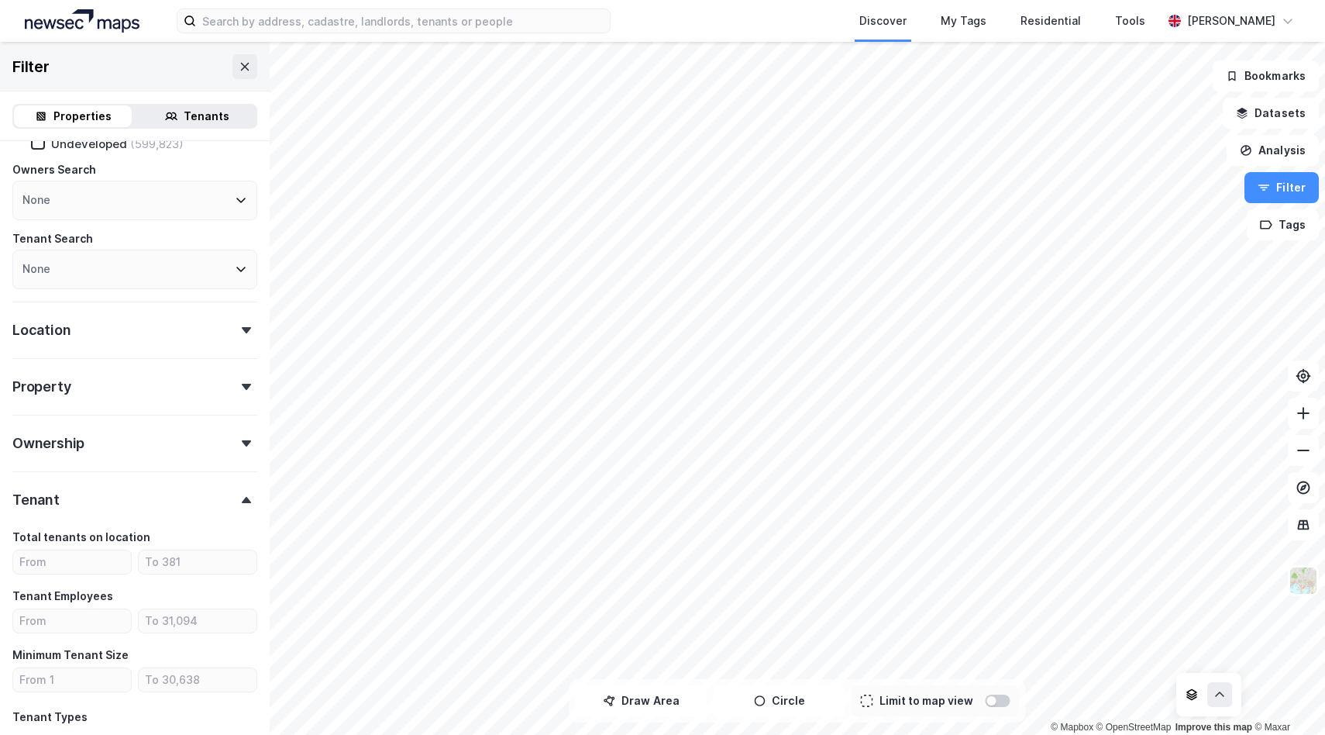
click at [245, 429] on div "Ownership" at bounding box center [134, 437] width 245 height 44
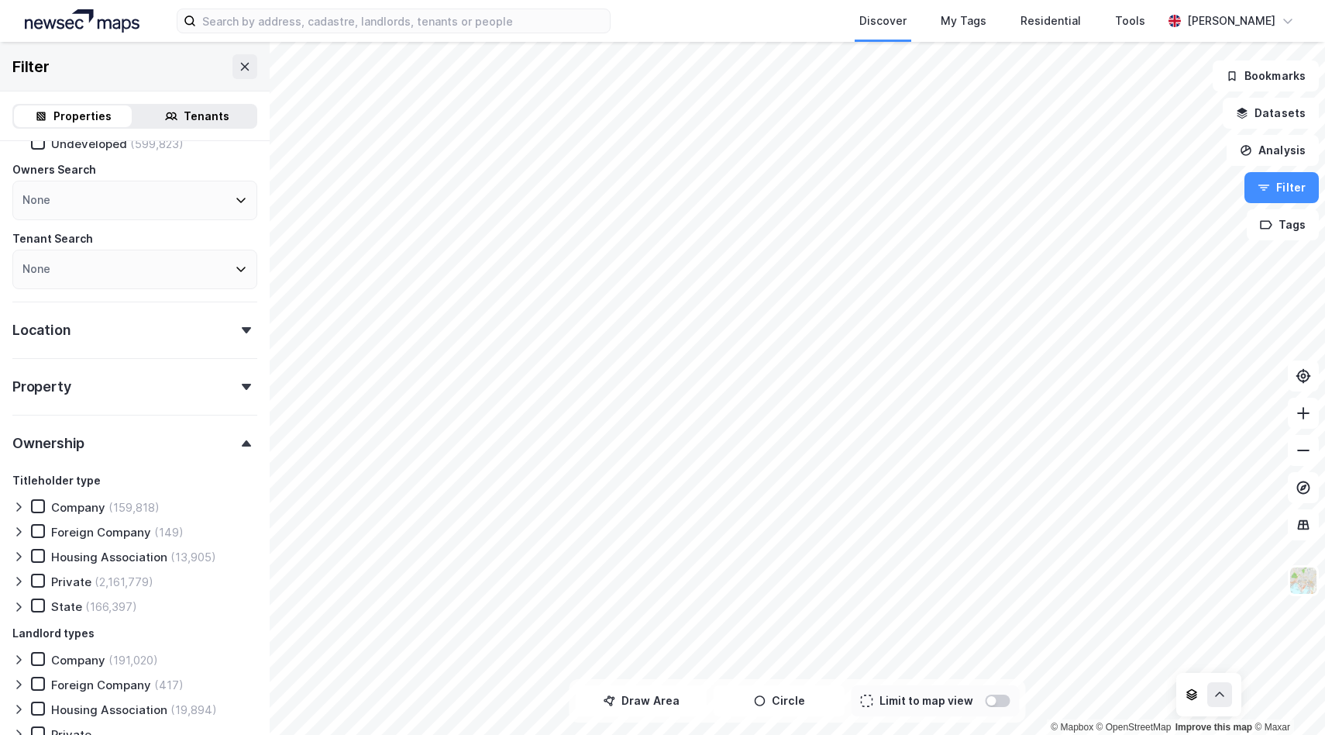
click at [216, 123] on div "Tenants" at bounding box center [207, 116] width 46 height 19
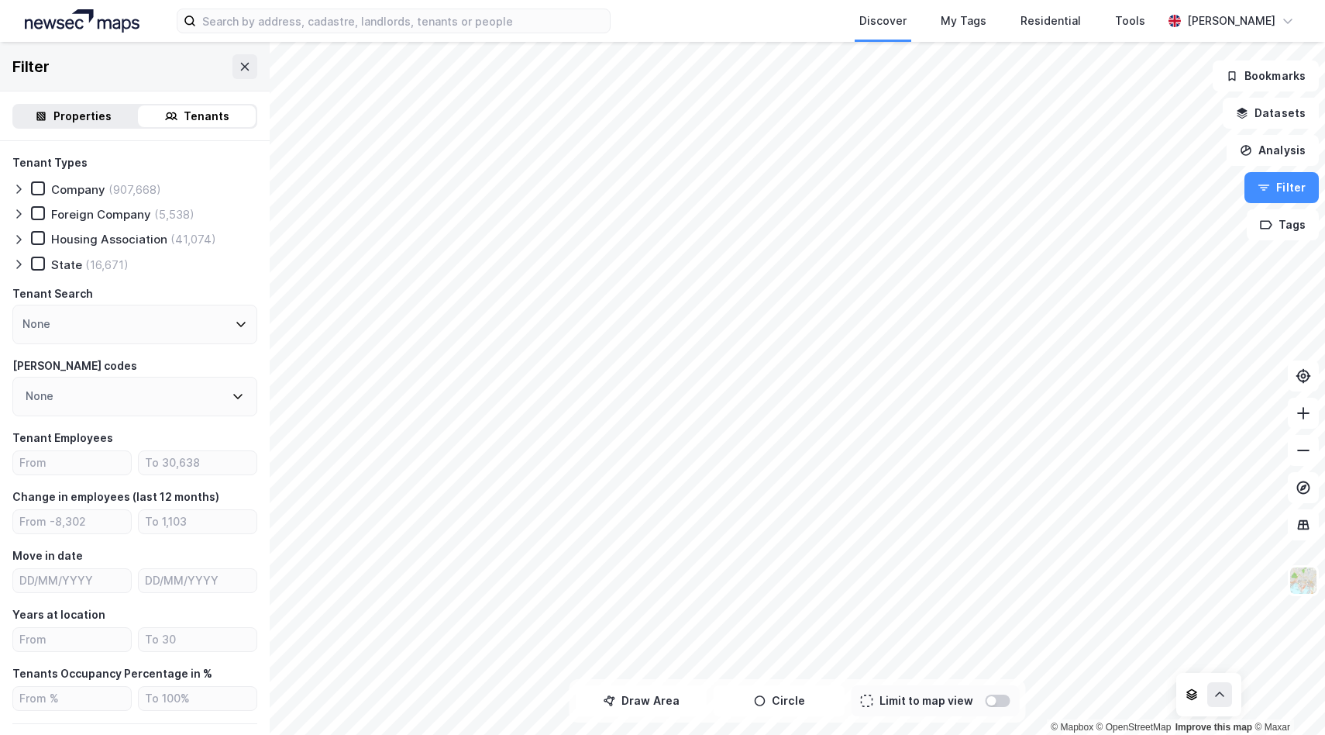
click at [196, 329] on div "None" at bounding box center [134, 325] width 245 height 40
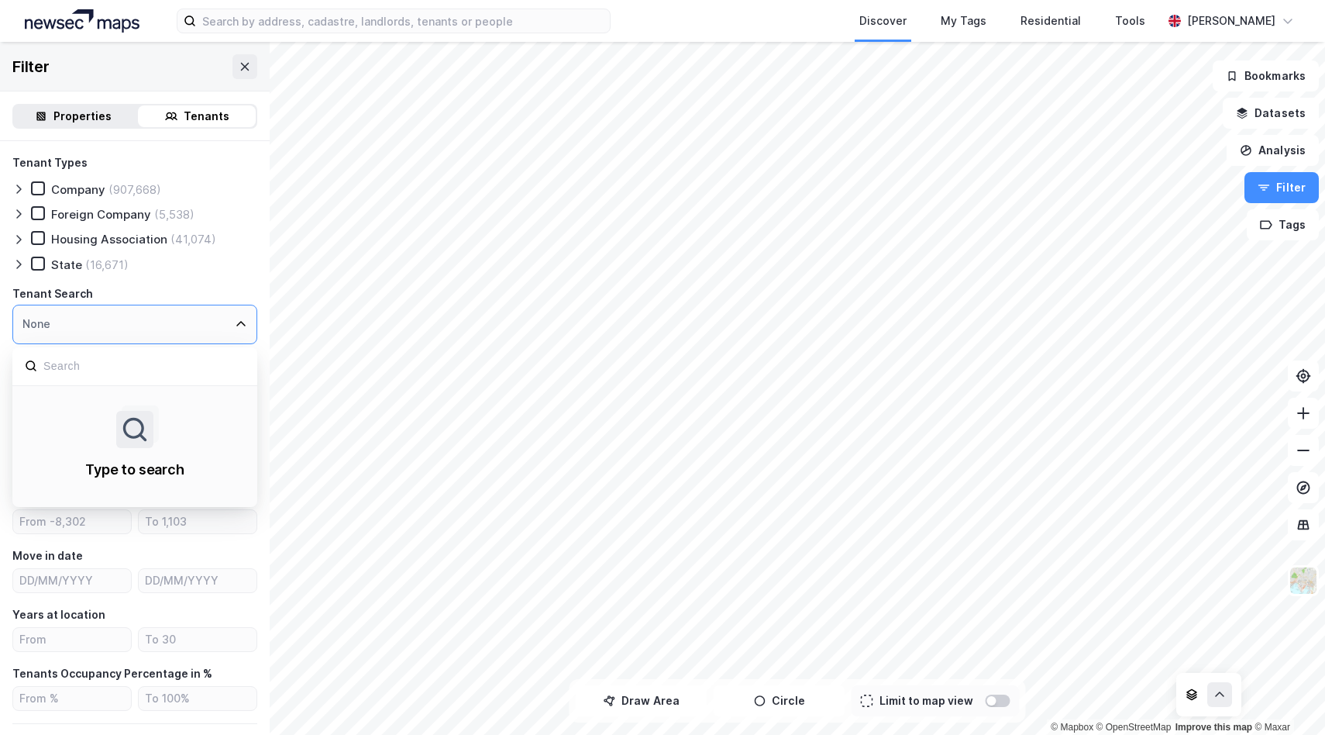
click at [216, 273] on div "Tenant Types Company (907,668) Foreign Company (5,538) Housing Association (41,…" at bounding box center [134, 516] width 245 height 727
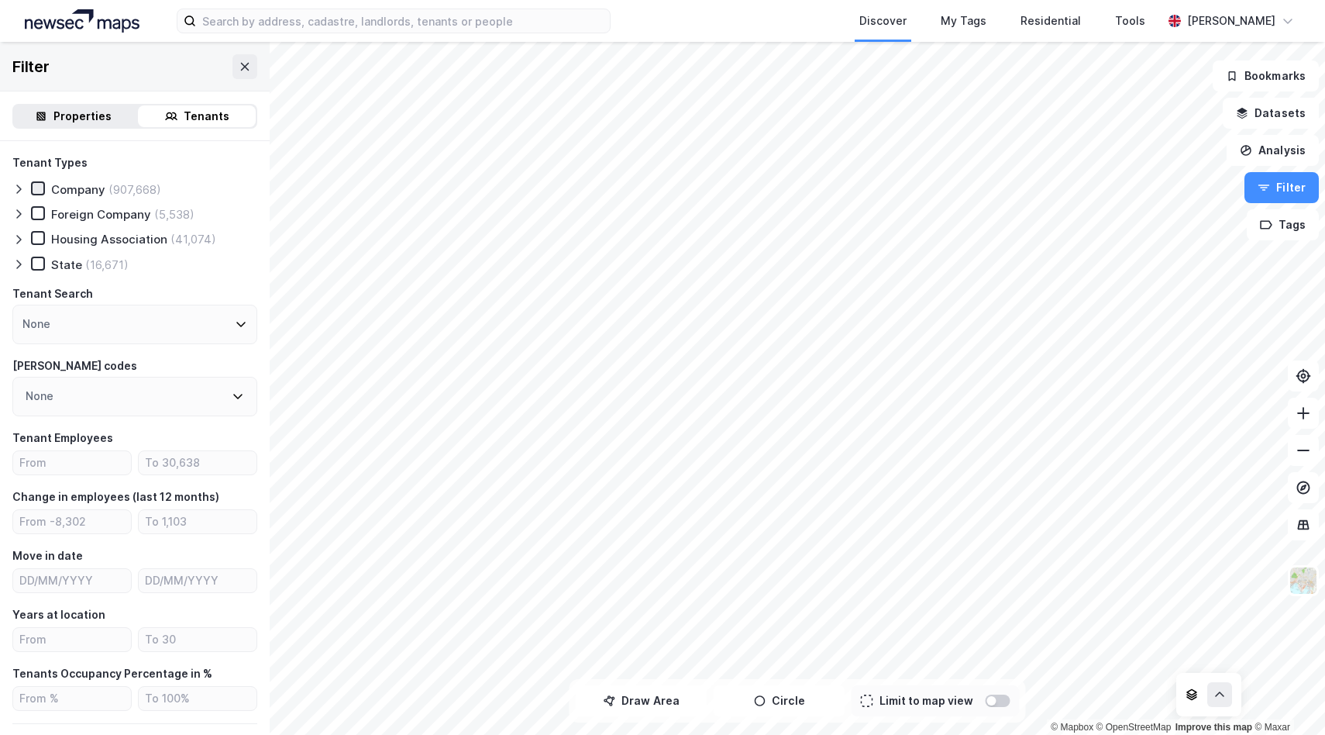
click at [38, 190] on icon at bounding box center [38, 188] width 11 height 11
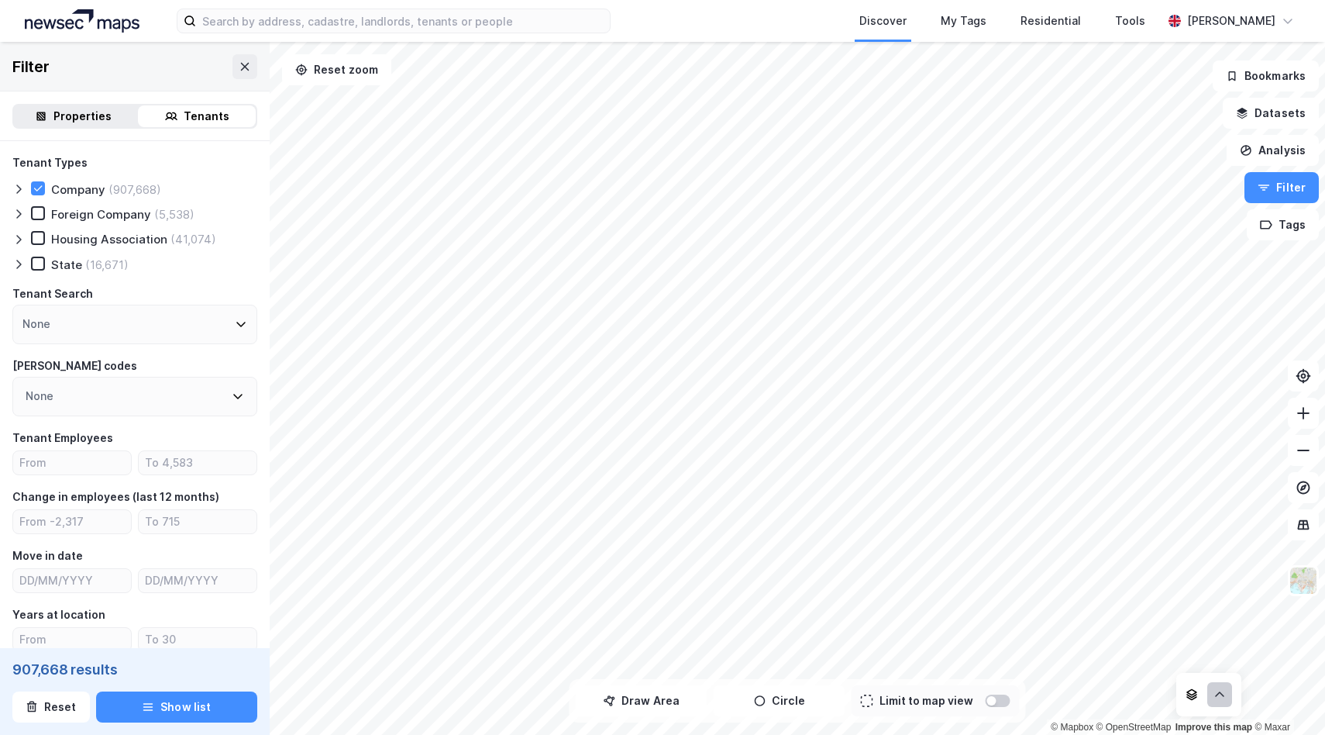
click at [1225, 695] on icon at bounding box center [1220, 694] width 12 height 12
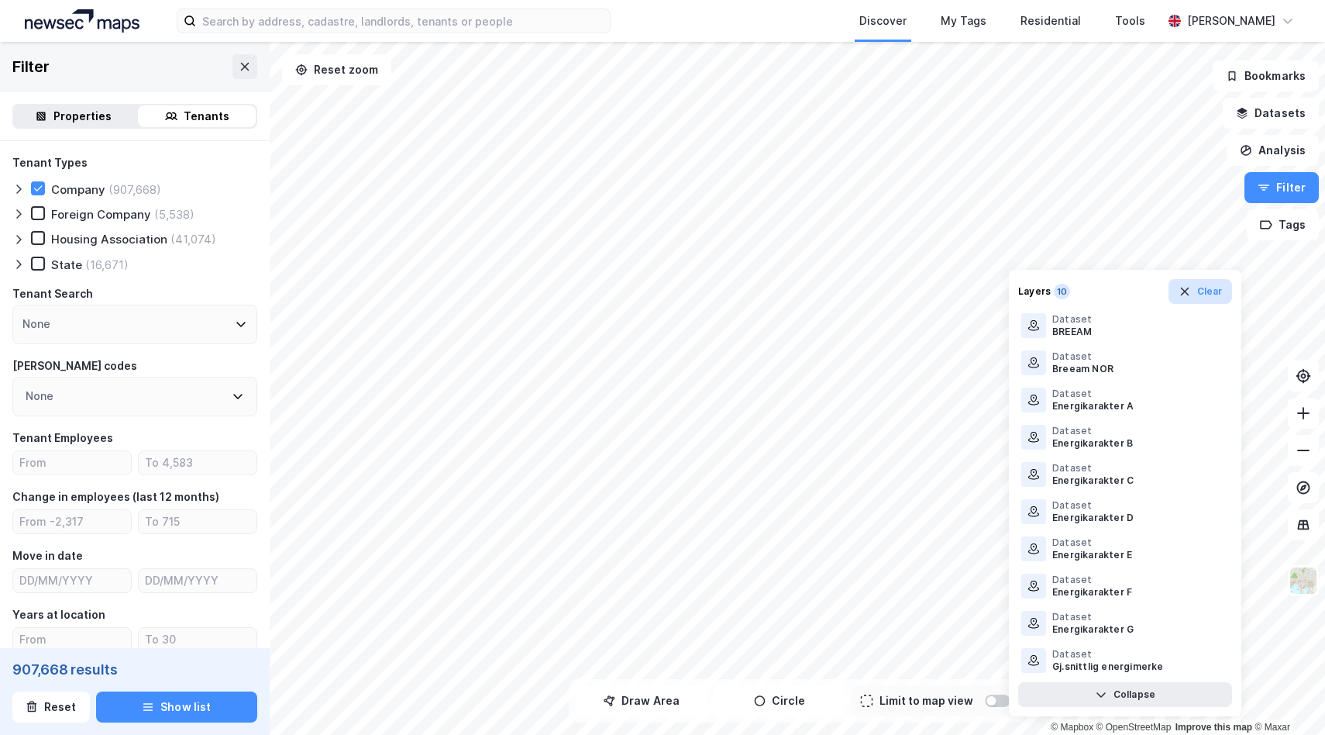
click at [1180, 287] on icon "button" at bounding box center [1185, 291] width 12 height 12
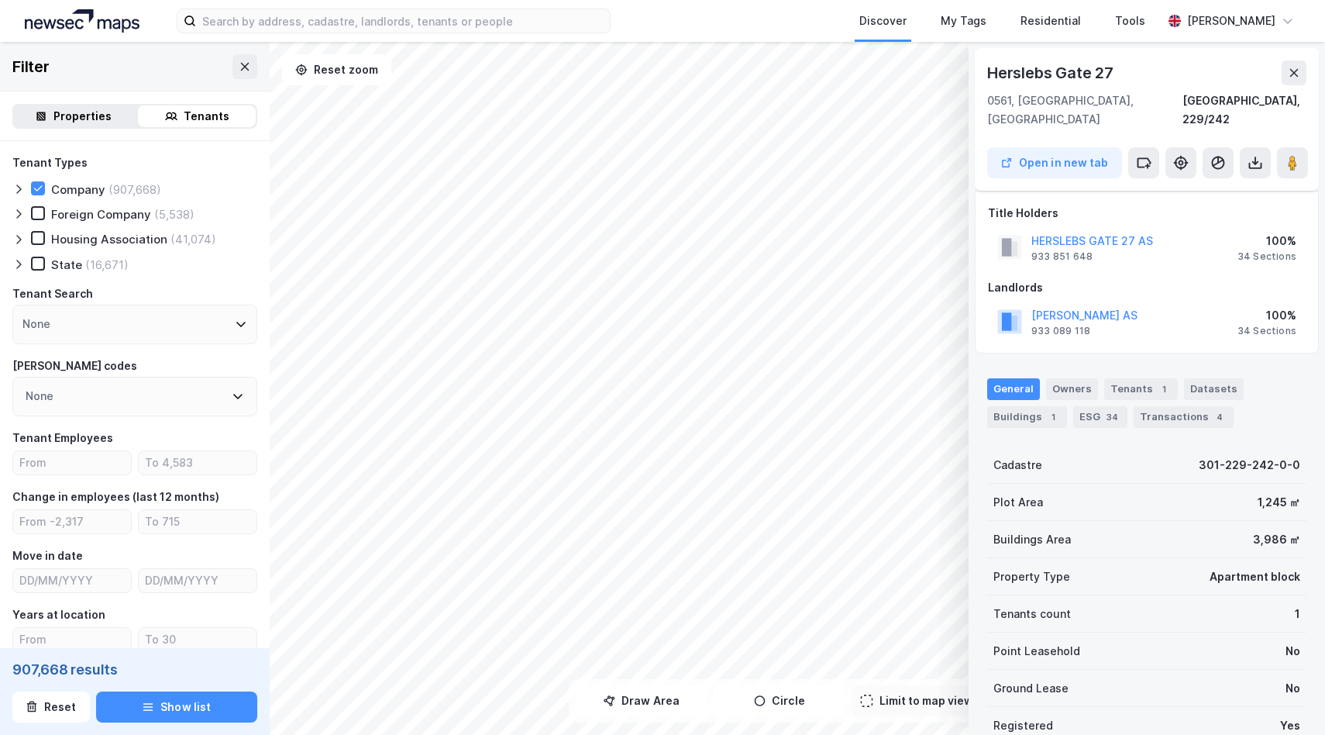
scroll to position [23, 0]
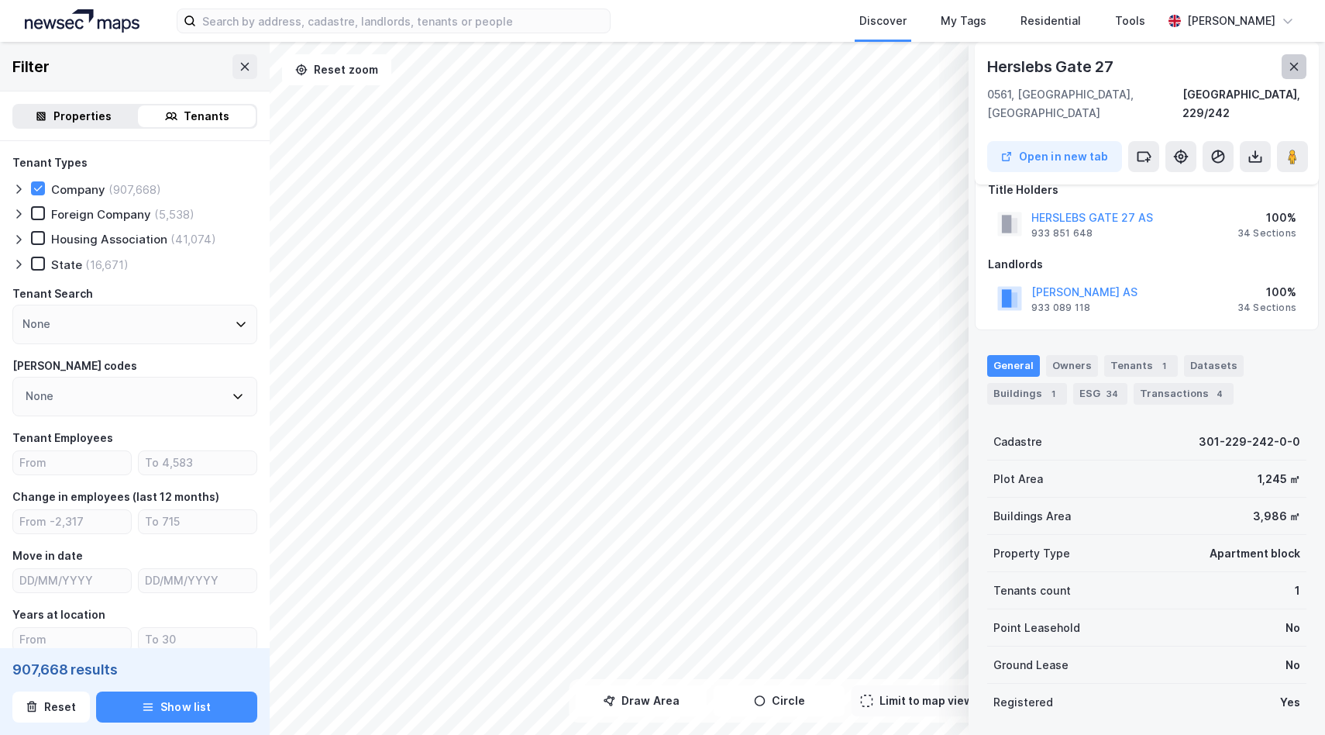
click at [1295, 74] on button at bounding box center [1294, 66] width 25 height 25
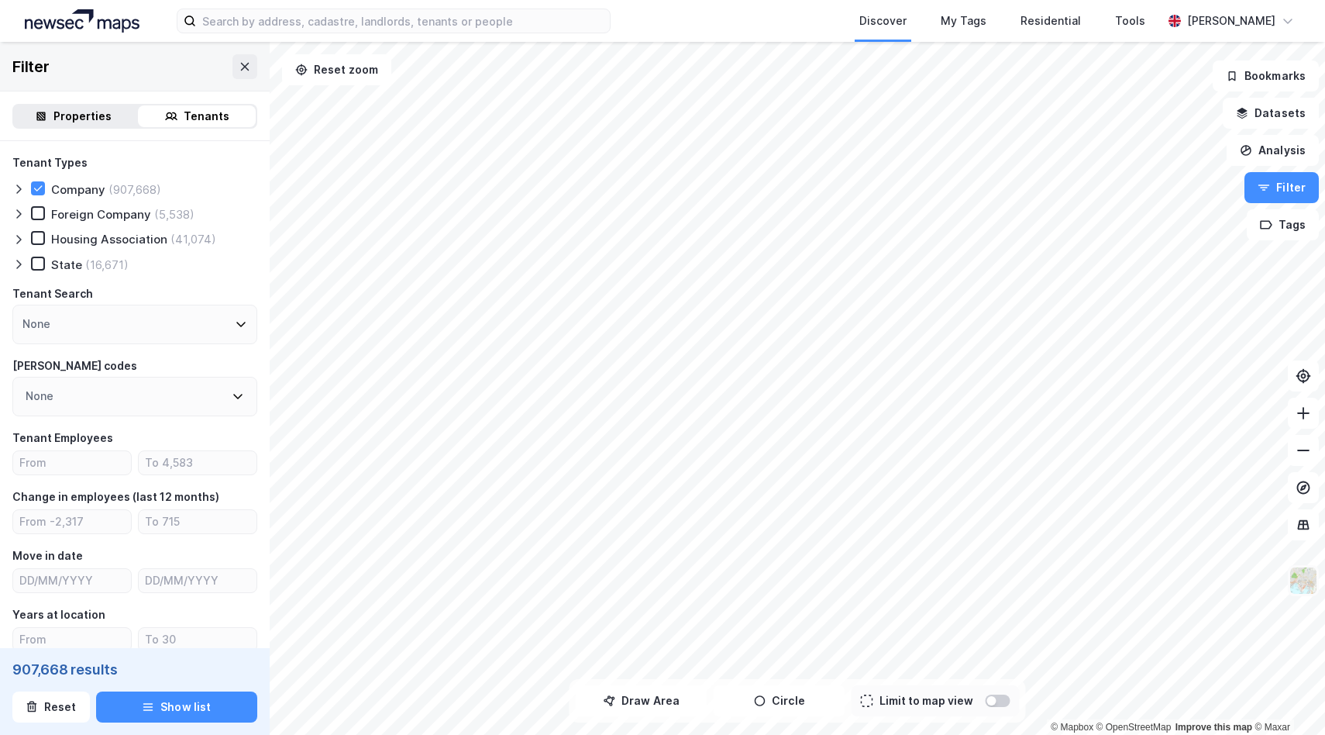
click at [1310, 583] on img at bounding box center [1303, 580] width 29 height 29
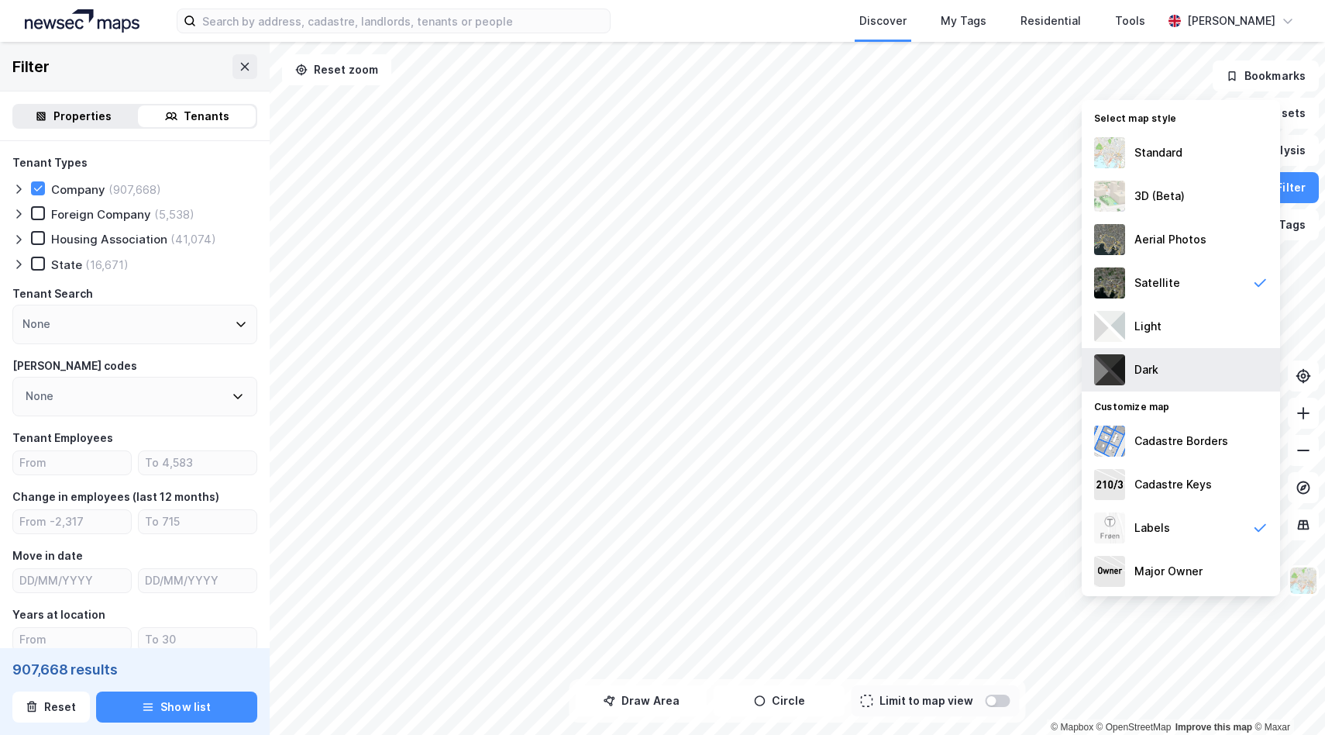
click at [1156, 356] on div "Dark" at bounding box center [1181, 369] width 198 height 43
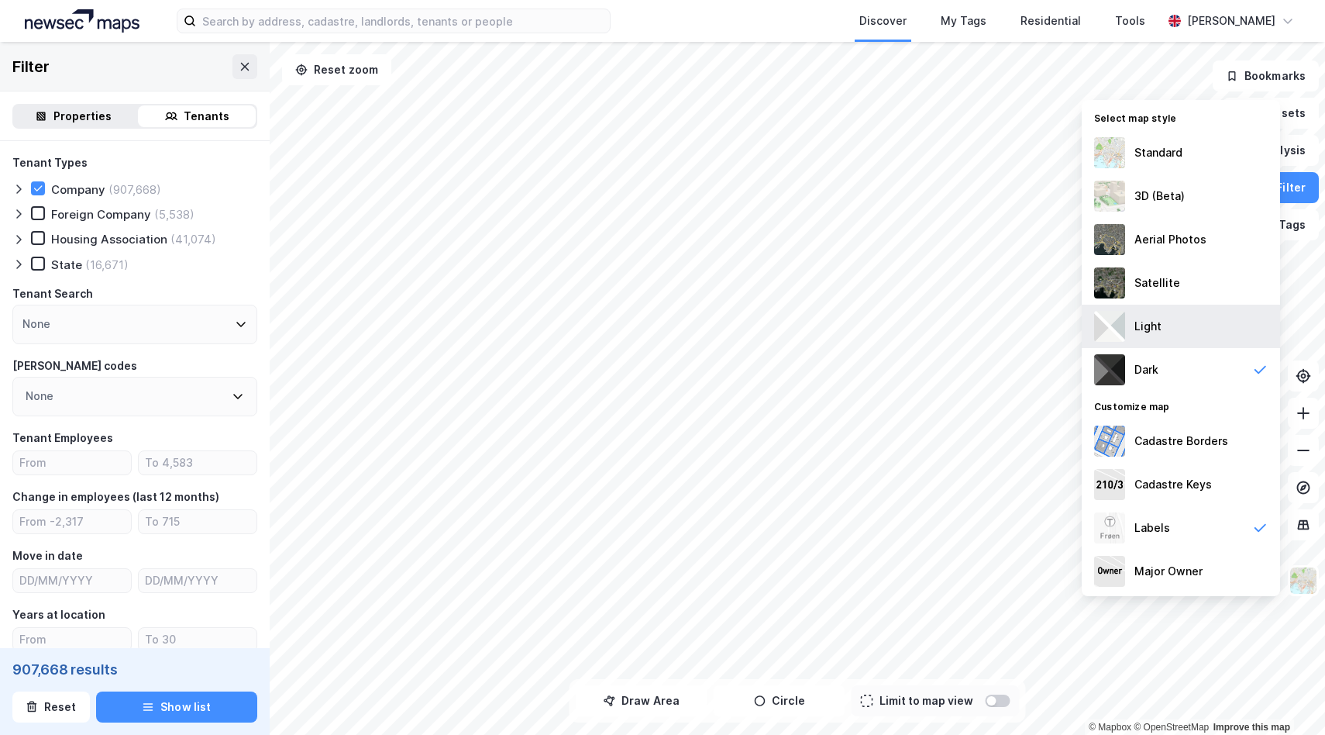
click at [1172, 326] on div "Light" at bounding box center [1181, 326] width 198 height 43
click at [1306, 580] on img at bounding box center [1303, 580] width 29 height 29
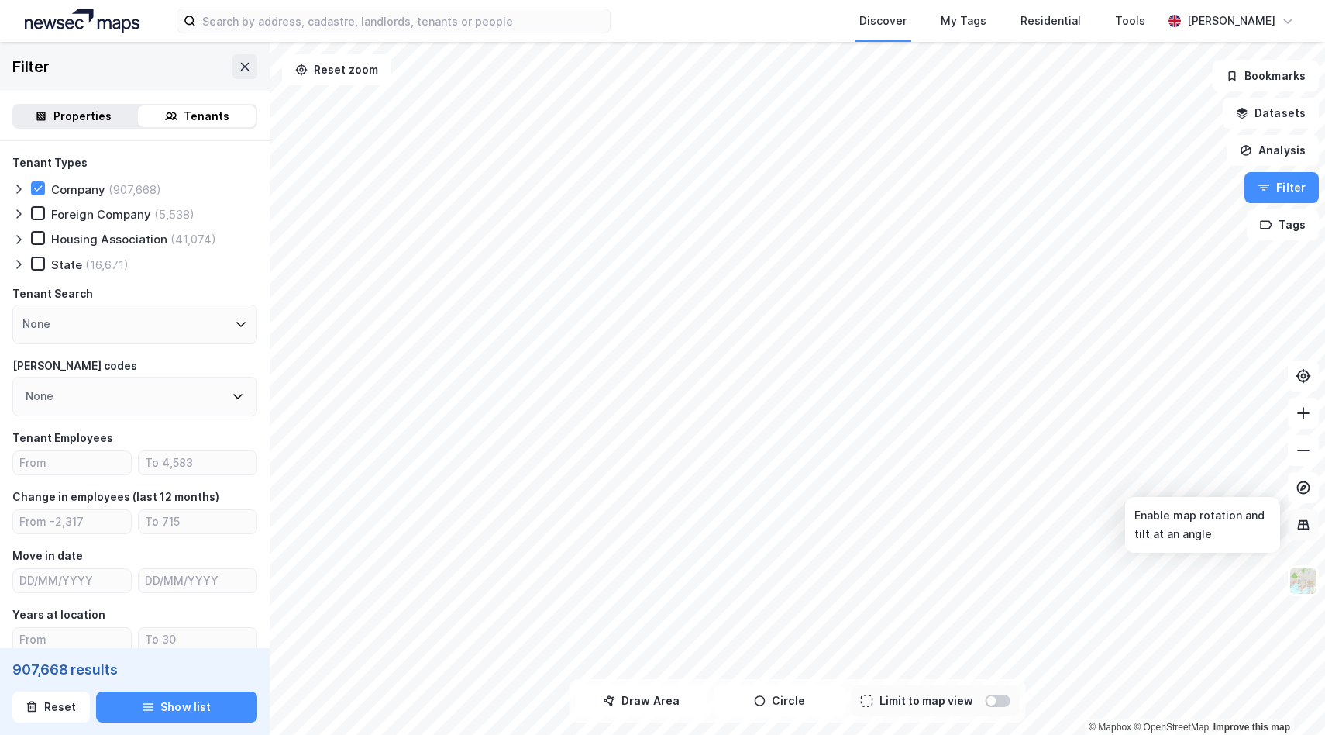
click at [1305, 532] on button at bounding box center [1303, 524] width 31 height 31
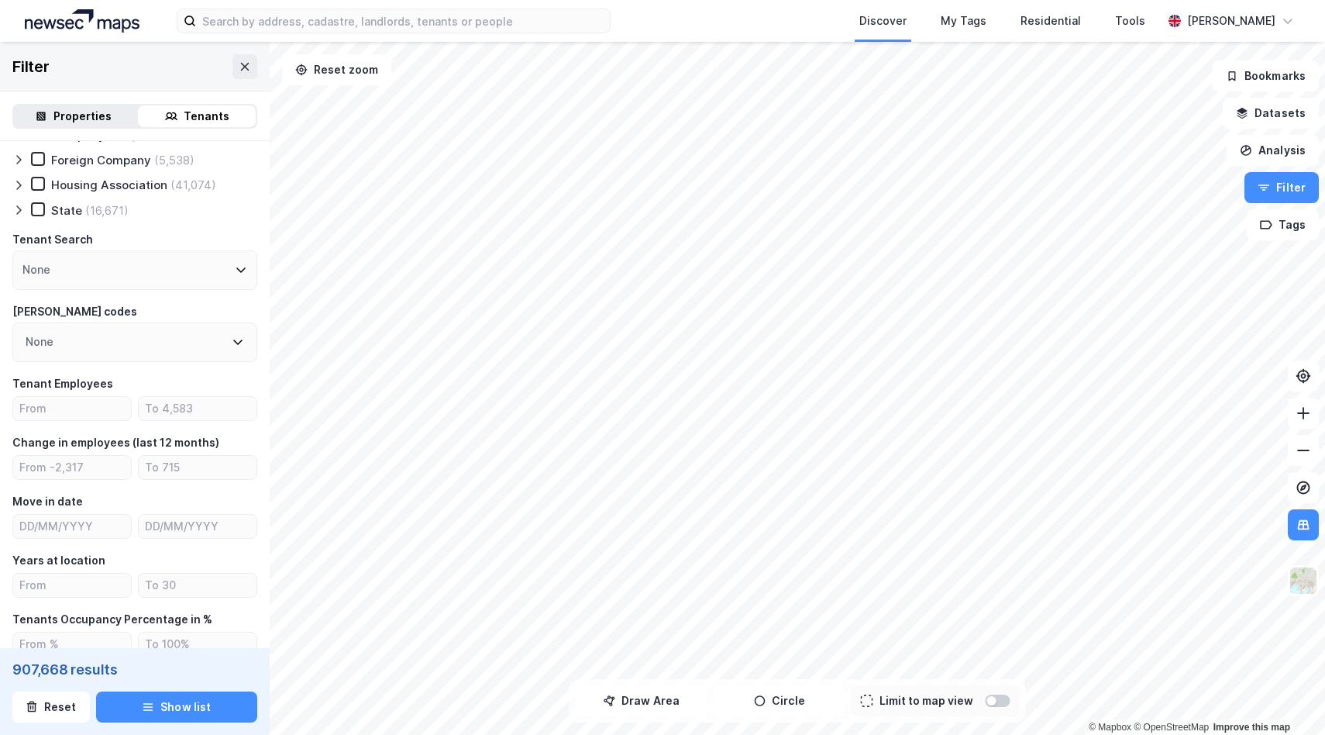
scroll to position [0, 0]
